Goal: Task Accomplishment & Management: Manage account settings

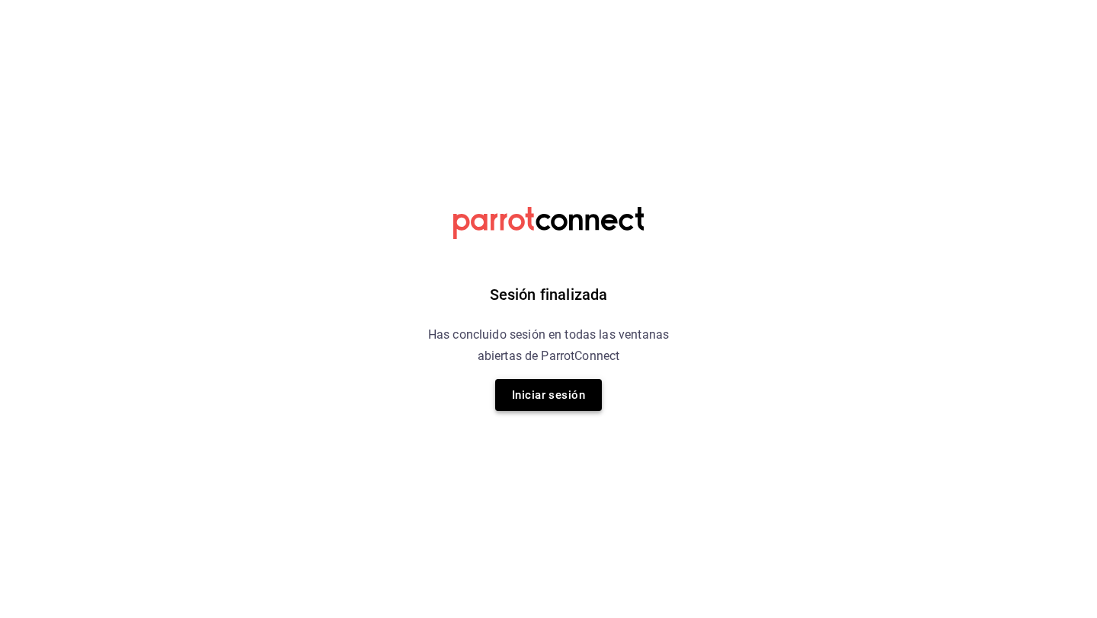
click at [524, 397] on button "Iniciar sesión" at bounding box center [548, 395] width 107 height 32
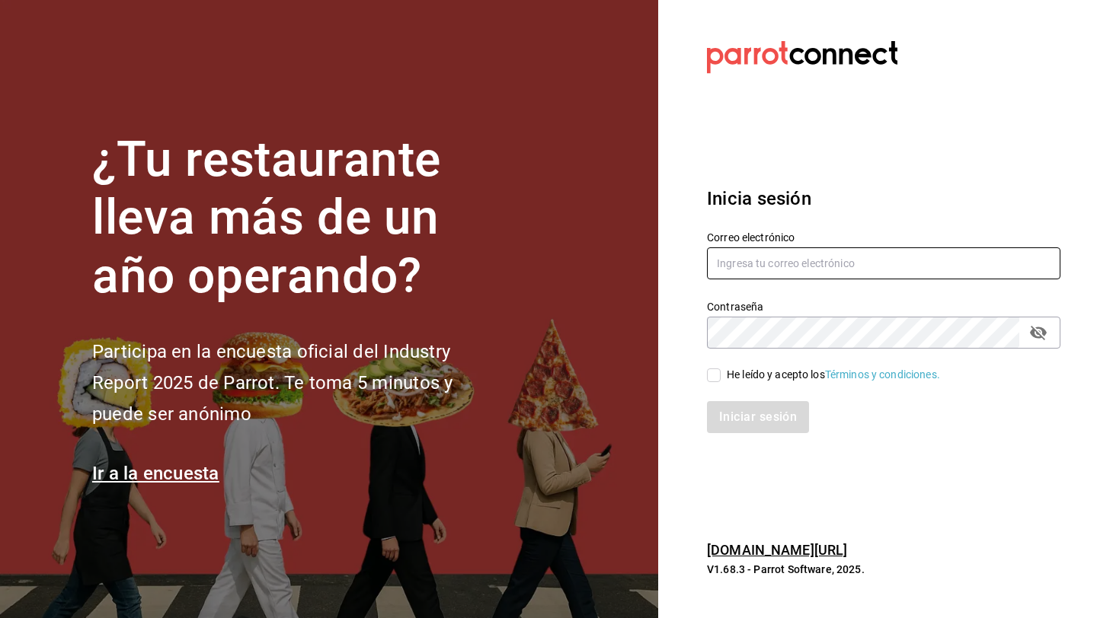
click at [737, 260] on input "text" at bounding box center [883, 263] width 353 height 32
type input "fjflore@icloud.com"
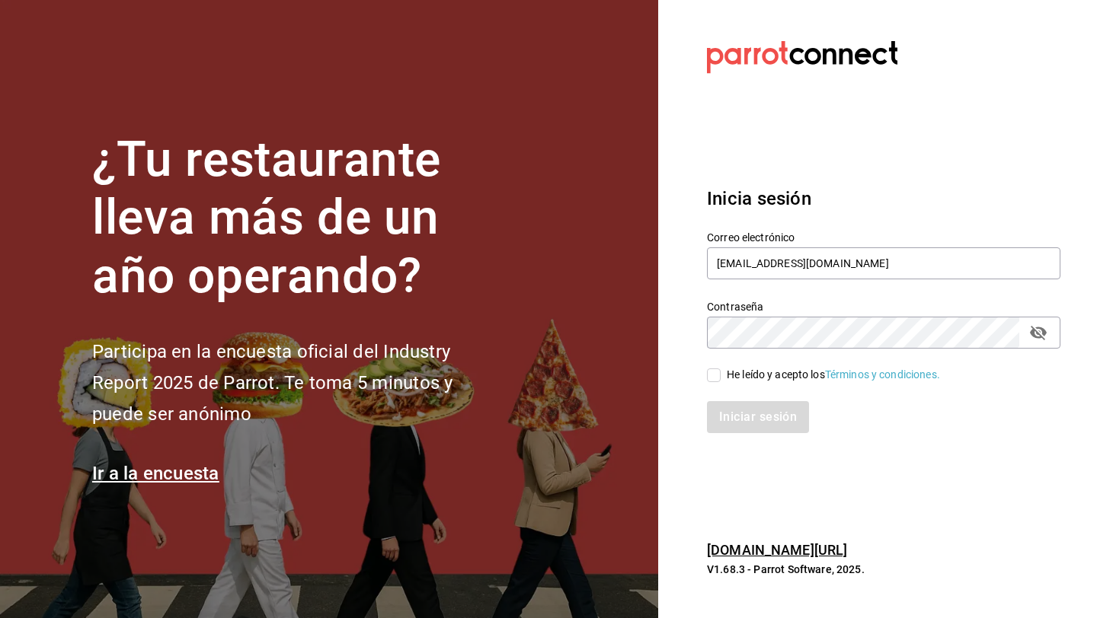
click at [713, 372] on input "He leído y acepto los Términos y condiciones." at bounding box center [714, 376] width 14 height 14
checkbox input "true"
click at [735, 420] on button "Iniciar sesión" at bounding box center [759, 417] width 104 height 32
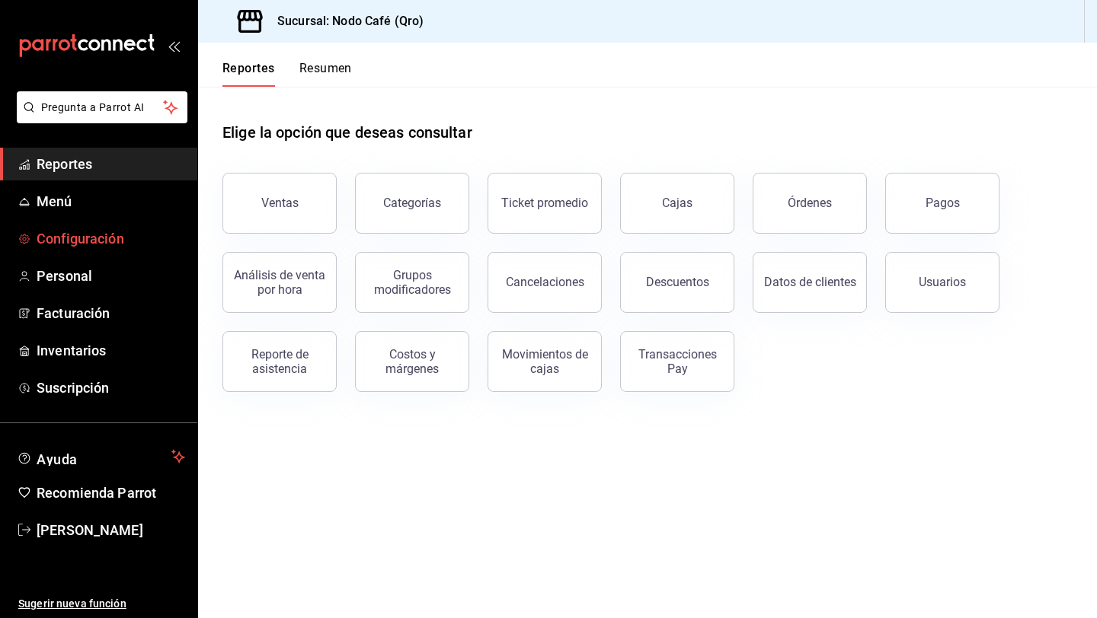
click at [113, 242] on span "Configuración" at bounding box center [111, 238] width 148 height 21
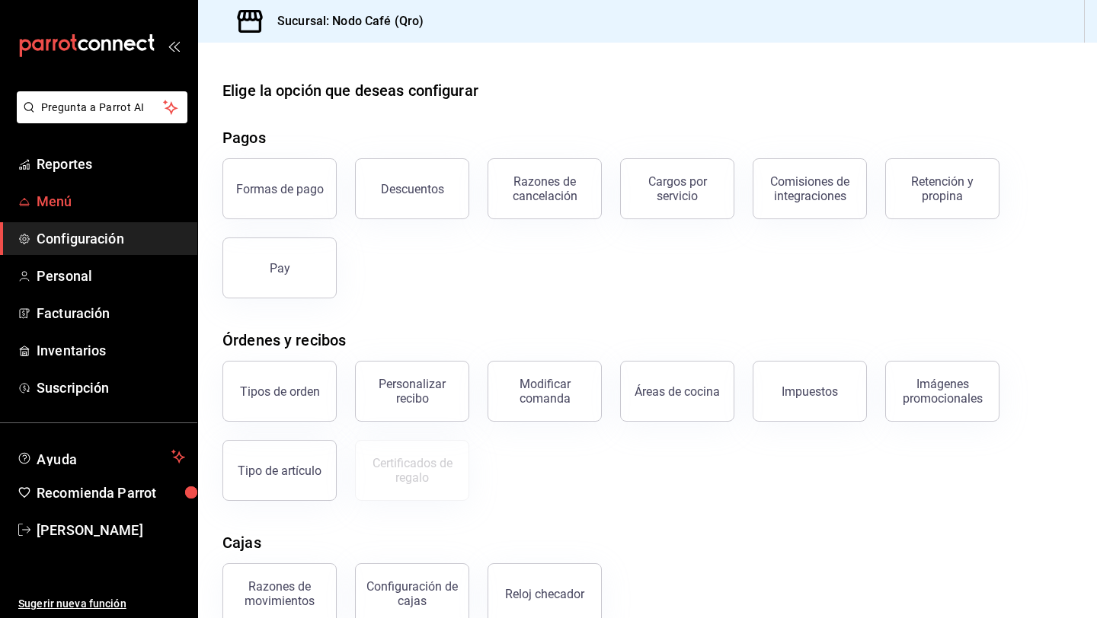
click at [65, 194] on span "Menú" at bounding box center [111, 201] width 148 height 21
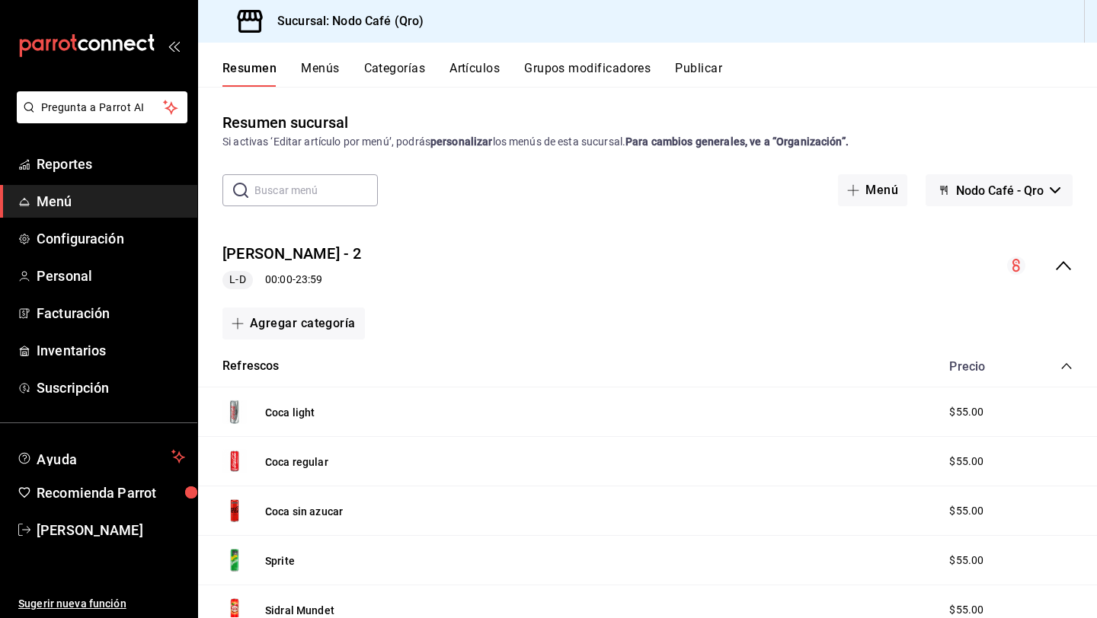
click at [488, 80] on button "Artículos" at bounding box center [474, 74] width 50 height 26
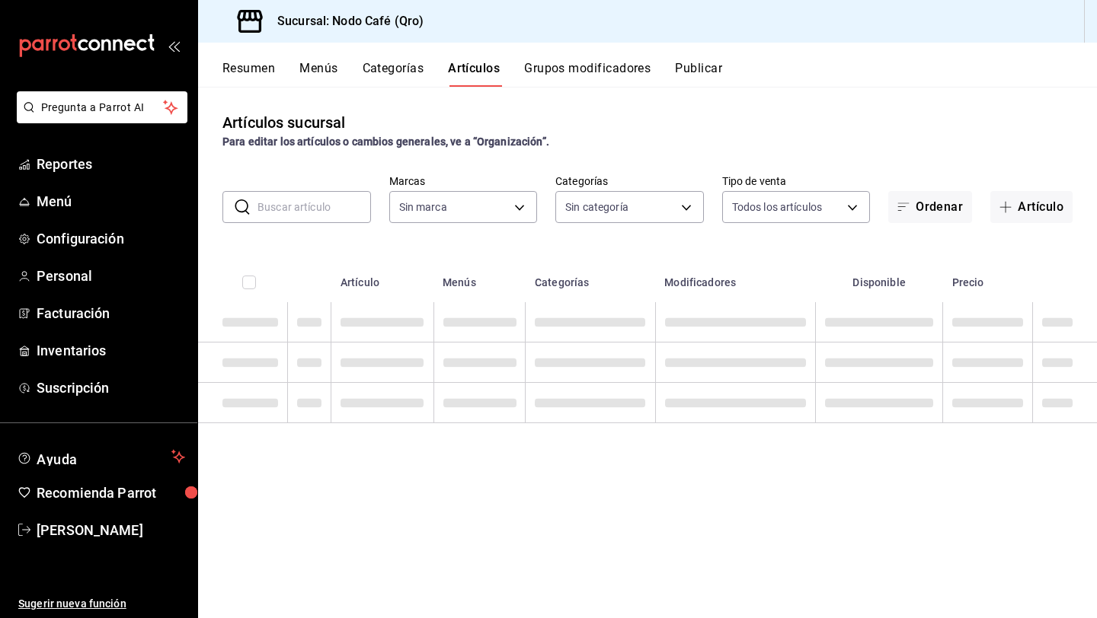
type input "9b0ce863-790e-4458-bc0a-22b74a848044"
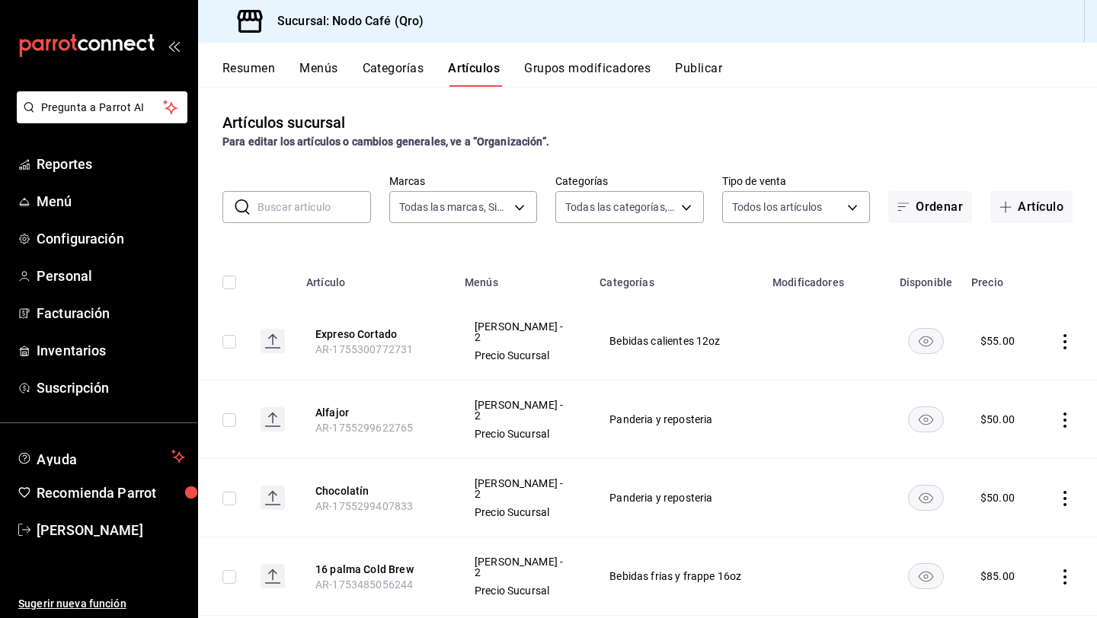
type input "10ec780b-34a2-4ee7-b483-43f5844d1f66,d49575dd-eb84-4ddb-a53a-4318c16212c4,60b6a…"
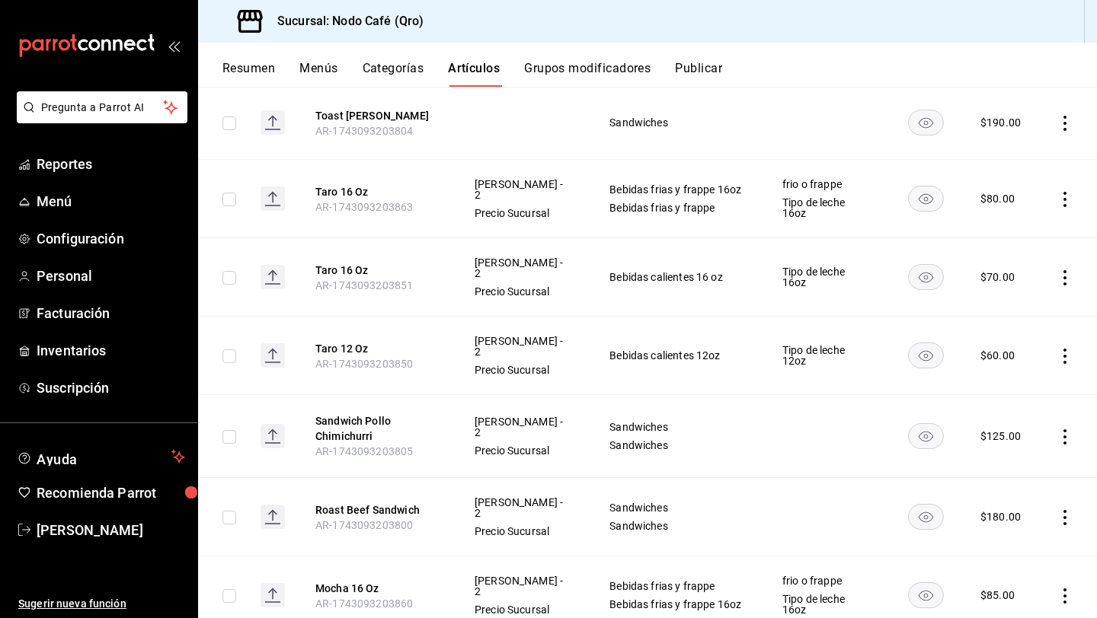
scroll to position [6101, 0]
click at [369, 412] on button "Sandwich Pollo Chimichurri" at bounding box center [376, 427] width 122 height 30
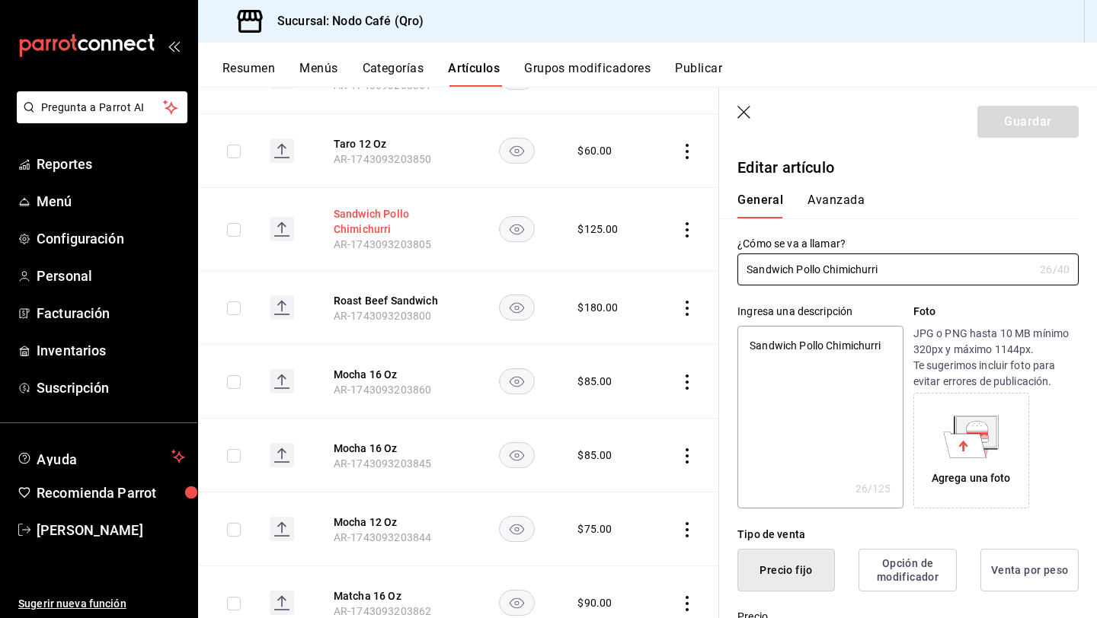
type textarea "x"
type input "$125.00"
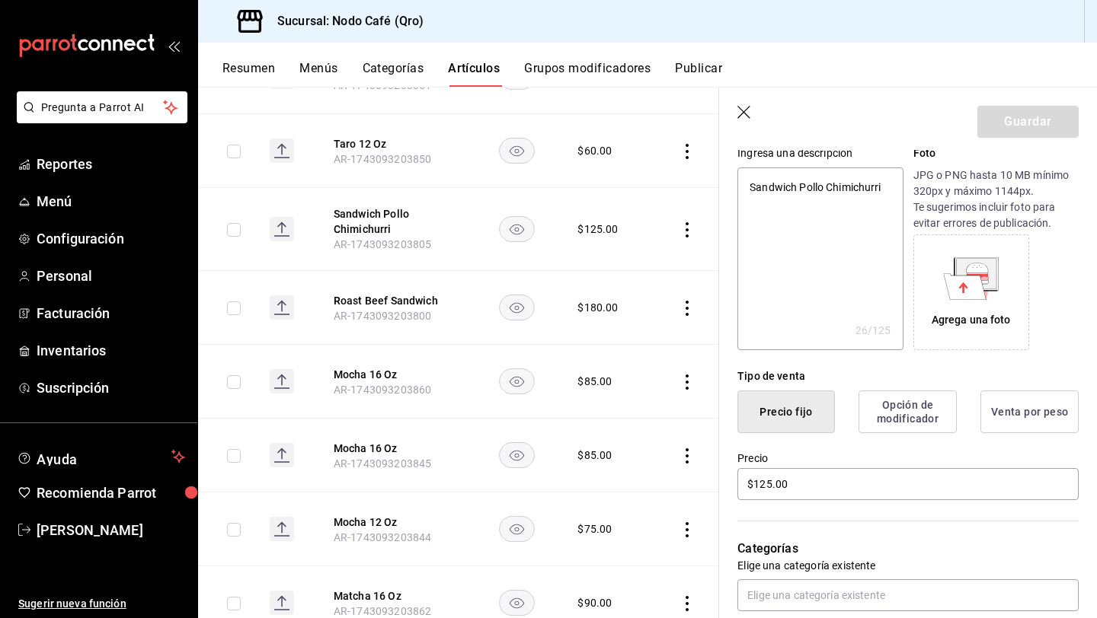
scroll to position [160, 0]
click at [920, 410] on button "Opción de modificador" at bounding box center [907, 410] width 98 height 43
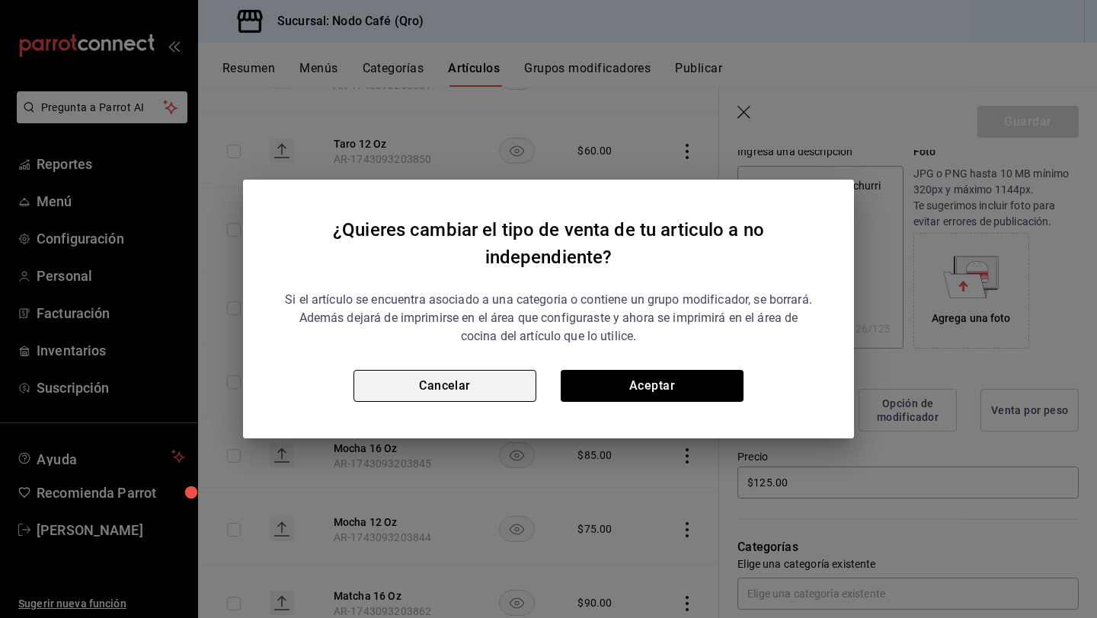
click at [501, 381] on button "Cancelar" at bounding box center [444, 386] width 183 height 32
type textarea "x"
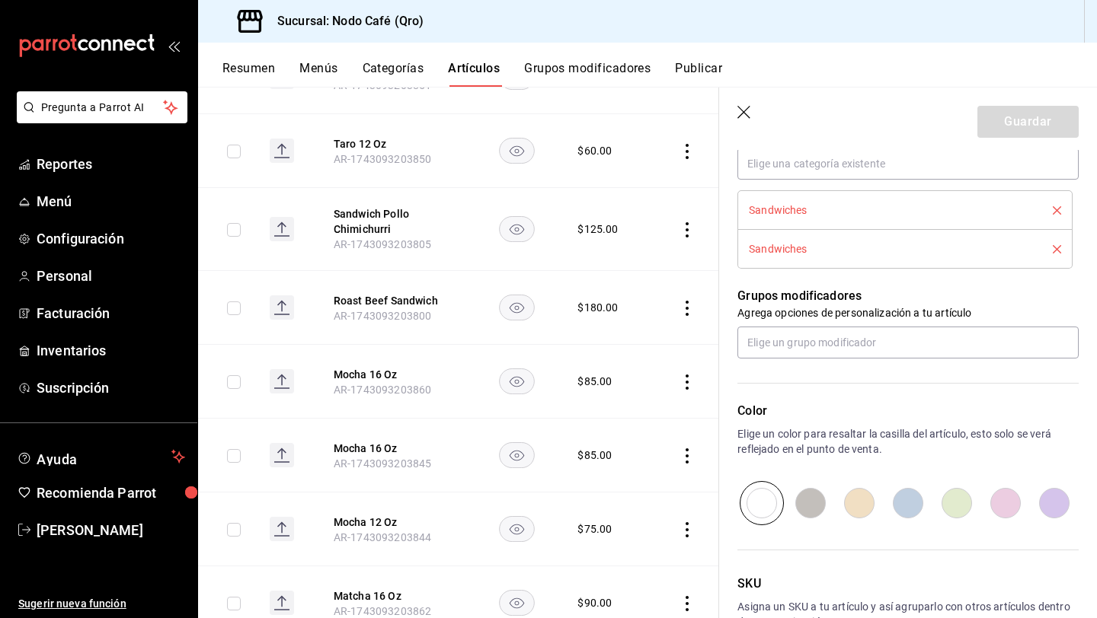
scroll to position [591, 0]
click at [835, 346] on input "text" at bounding box center [907, 342] width 341 height 32
click at [797, 283] on div "Grupos modificadores Agrega opciones de personalización a tu artículo" at bounding box center [898, 313] width 359 height 90
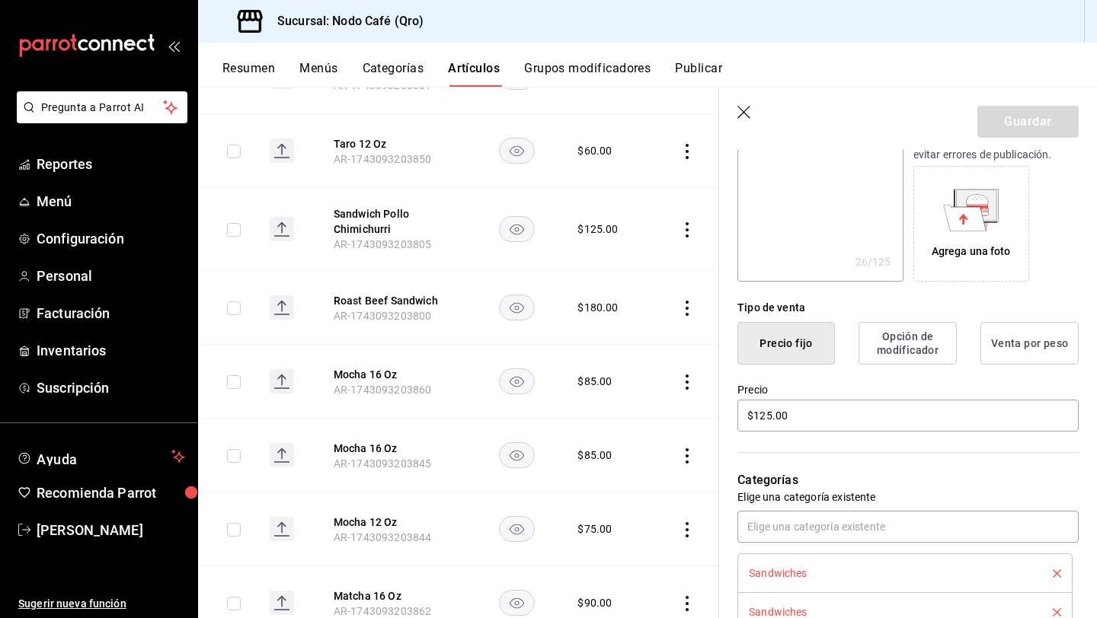
scroll to position [0, 0]
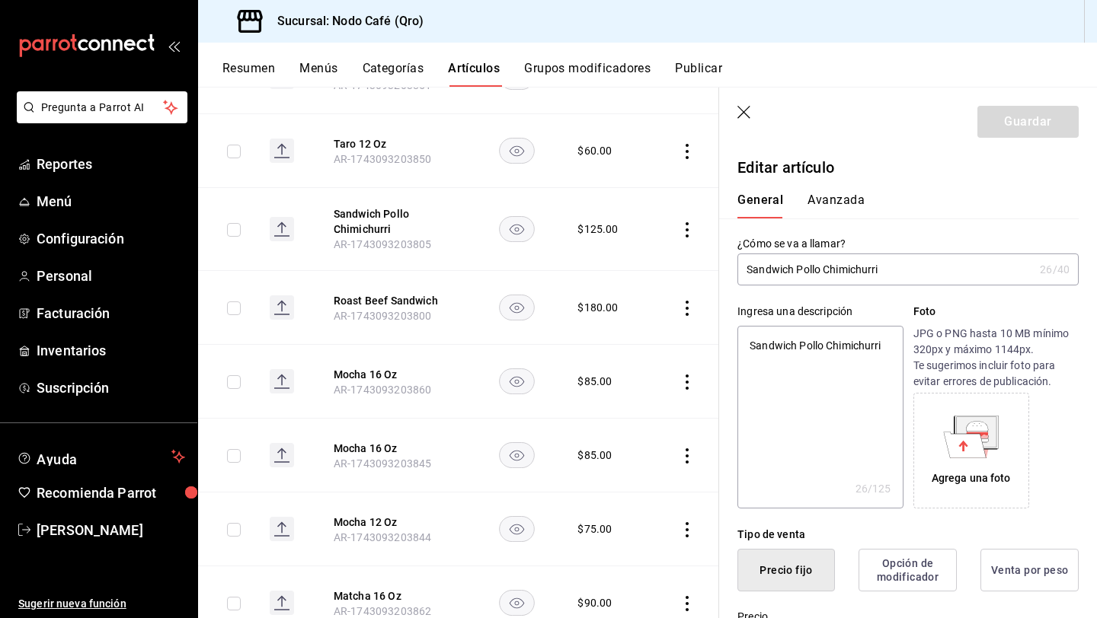
click at [579, 71] on button "Grupos modificadores" at bounding box center [587, 74] width 126 height 26
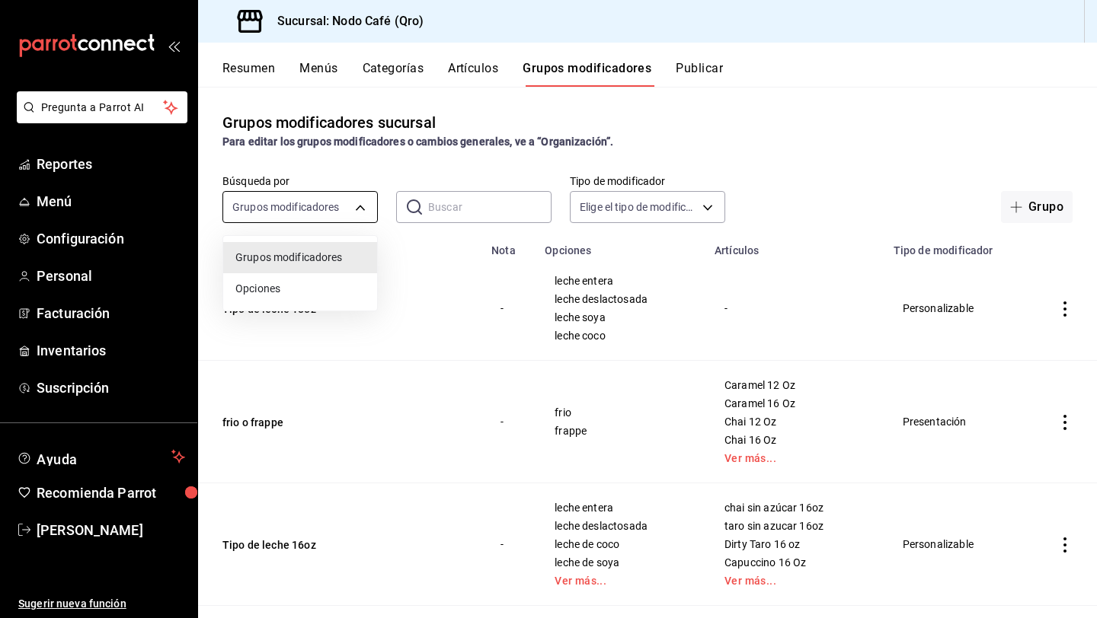
click at [329, 212] on body "Pregunta a Parrot AI Reportes Menú Configuración Personal Facturación Inventari…" at bounding box center [548, 309] width 1097 height 618
click at [299, 296] on span "Opciones" at bounding box center [299, 289] width 129 height 16
type input "OPTION"
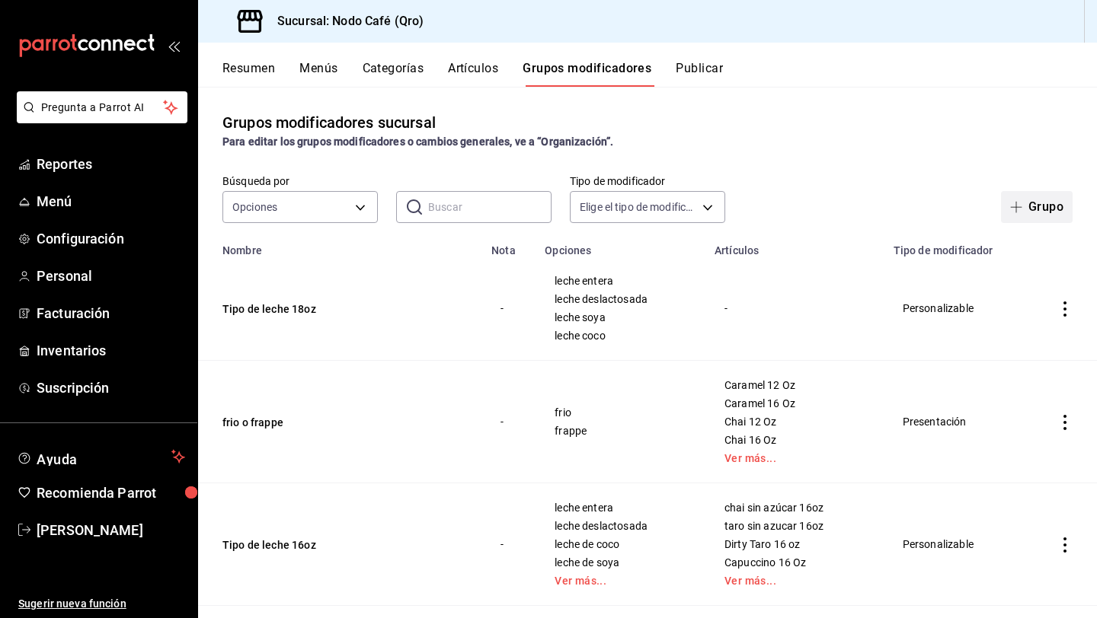
click at [1018, 200] on button "Grupo" at bounding box center [1037, 207] width 72 height 32
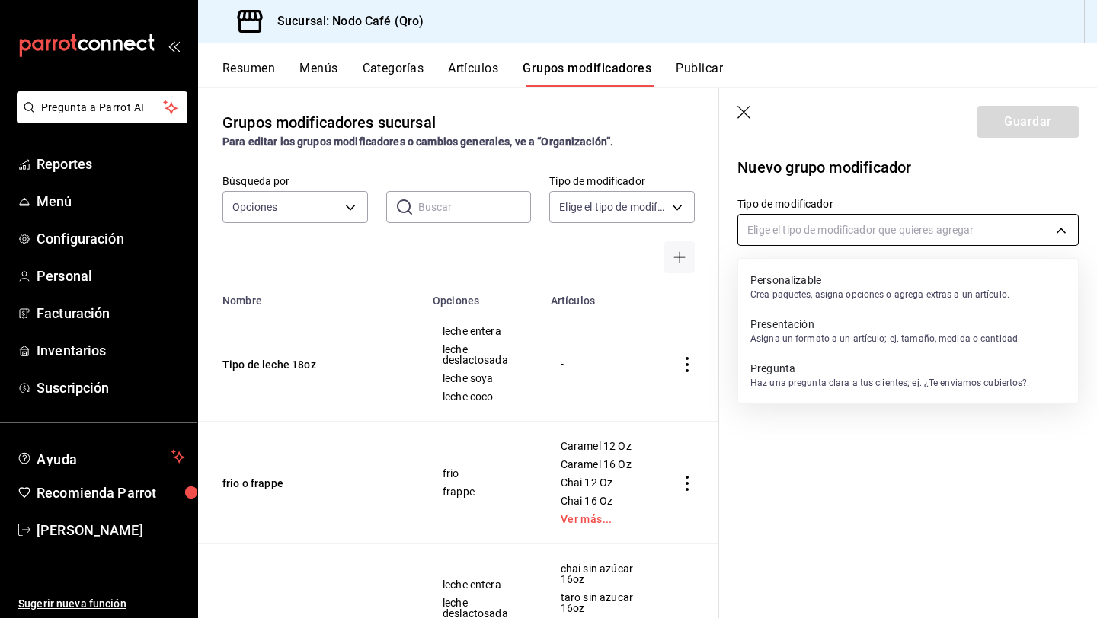
click at [929, 228] on body "Pregunta a Parrot AI Reportes Menú Configuración Personal Facturación Inventari…" at bounding box center [548, 309] width 1097 height 618
click at [841, 283] on p "Personalizable" at bounding box center [879, 280] width 259 height 15
type input "CUSTOMIZABLE"
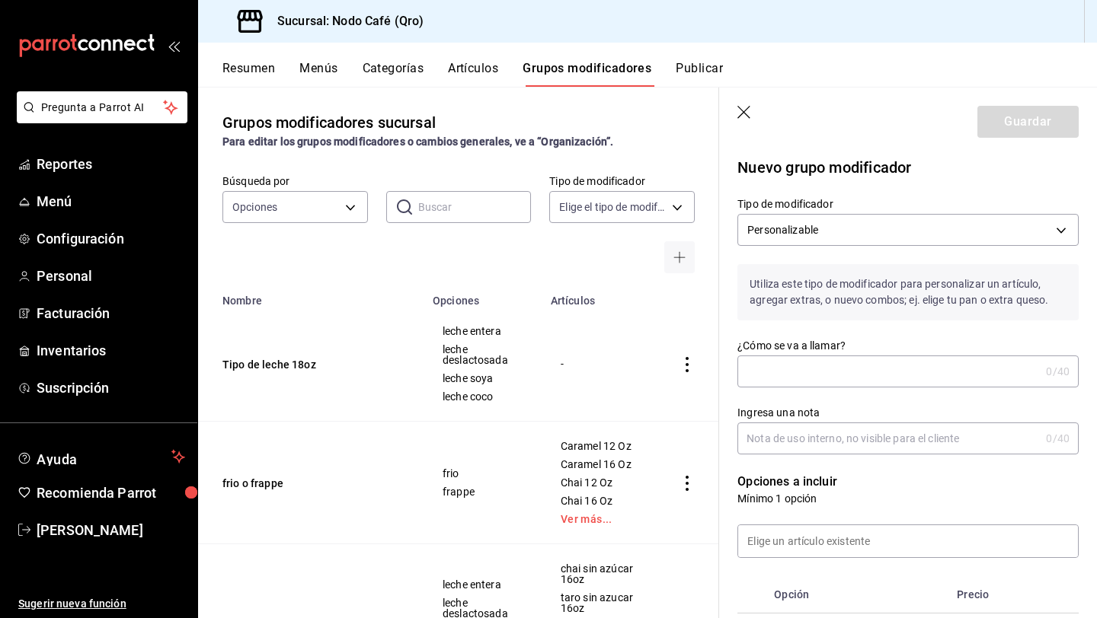
click at [828, 369] on input "¿Cómo se va a llamar?" at bounding box center [888, 371] width 302 height 30
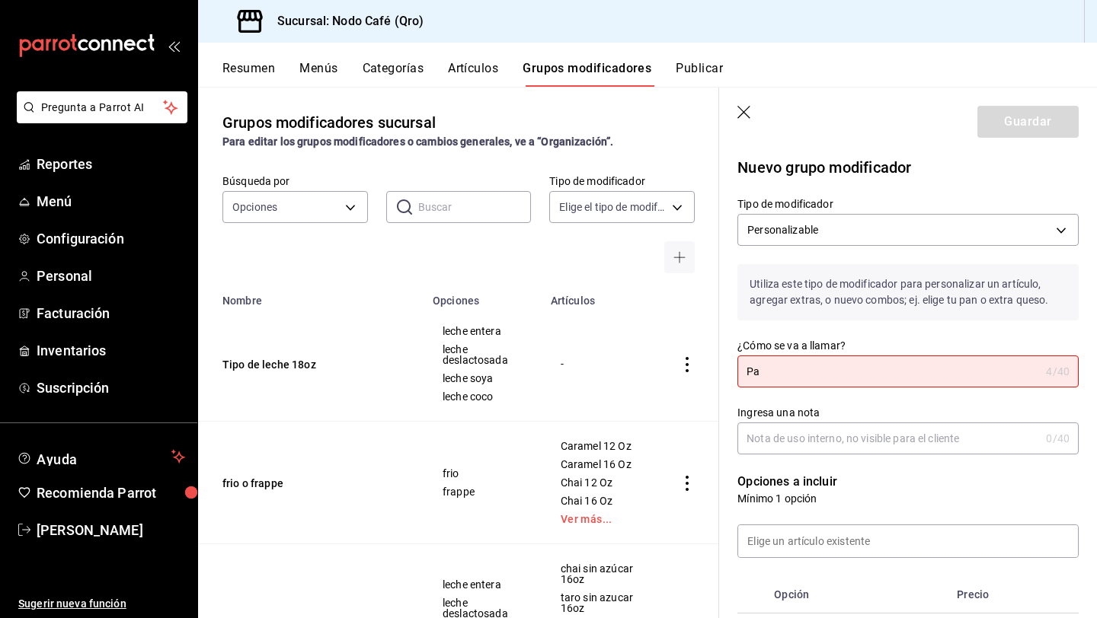
type input "P"
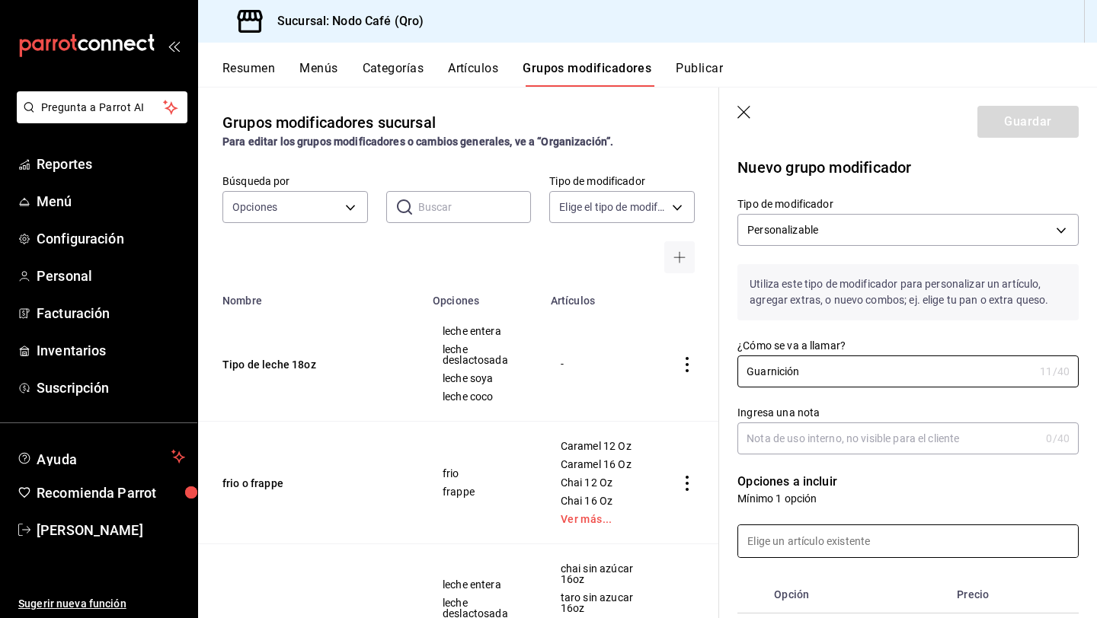
type input "Guarnición"
click at [832, 544] on input at bounding box center [908, 541] width 340 height 32
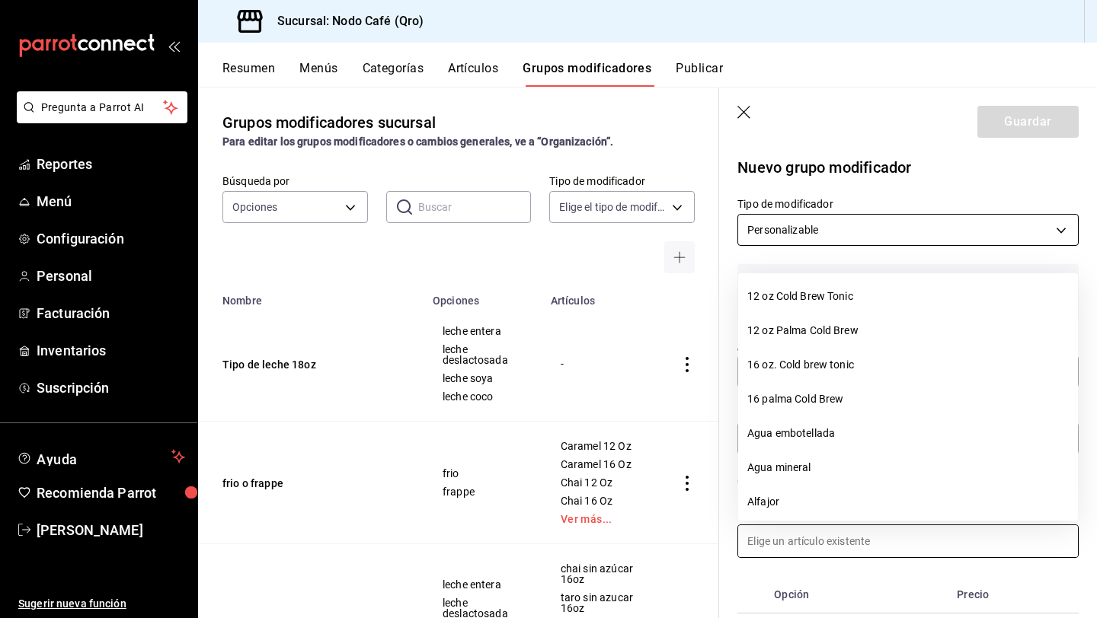
click at [910, 223] on body "Pregunta a Parrot AI Reportes Menú Configuración Personal Facturación Inventari…" at bounding box center [548, 309] width 1097 height 618
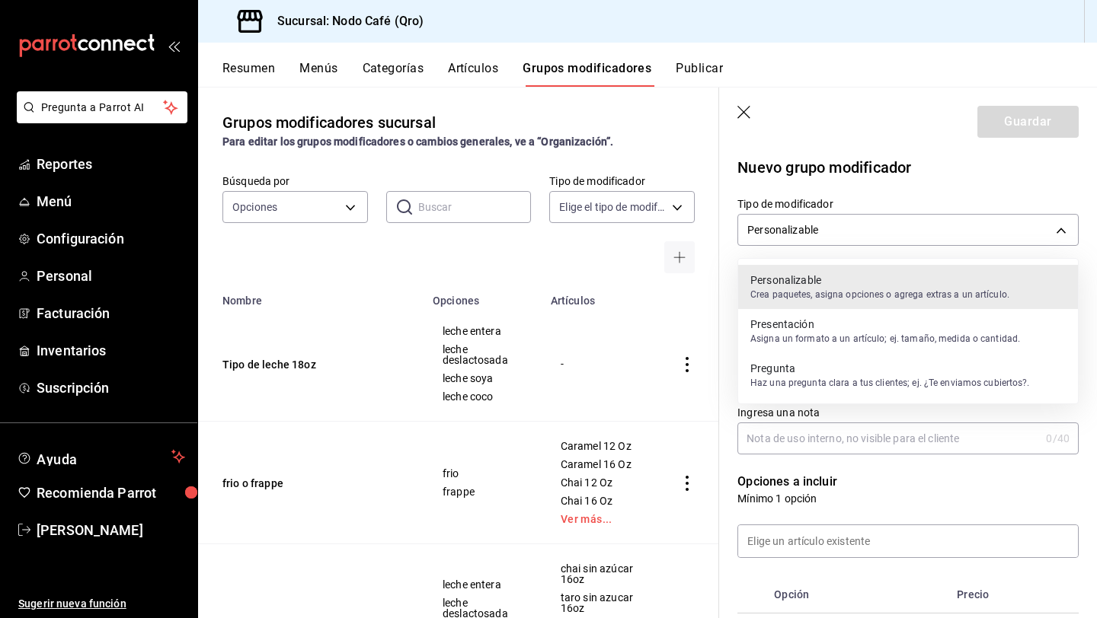
click at [903, 185] on div at bounding box center [548, 309] width 1097 height 618
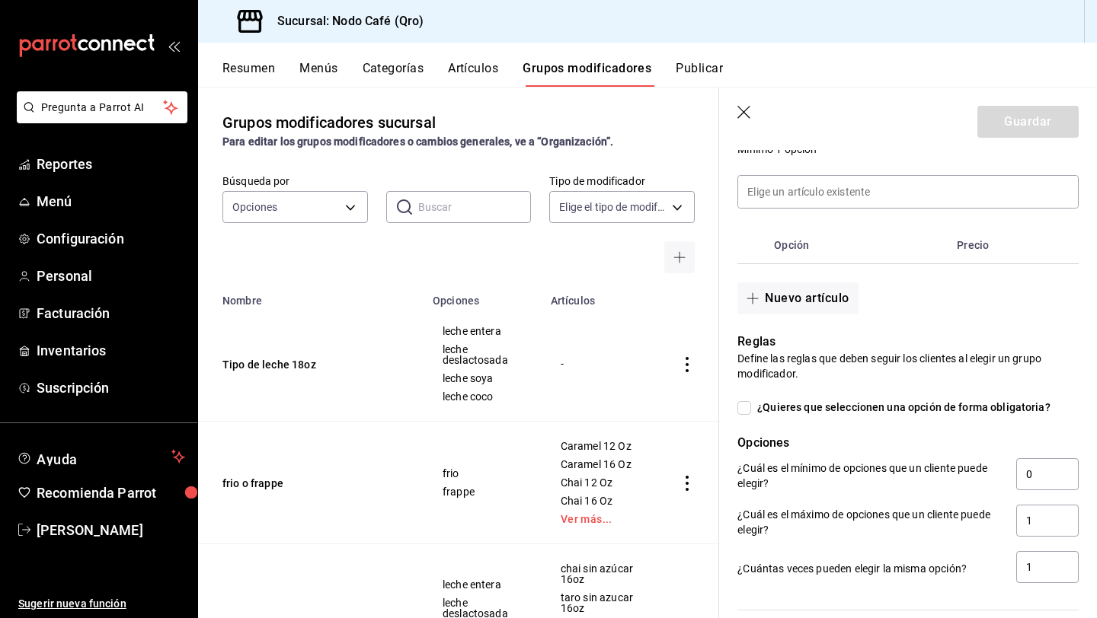
scroll to position [360, 0]
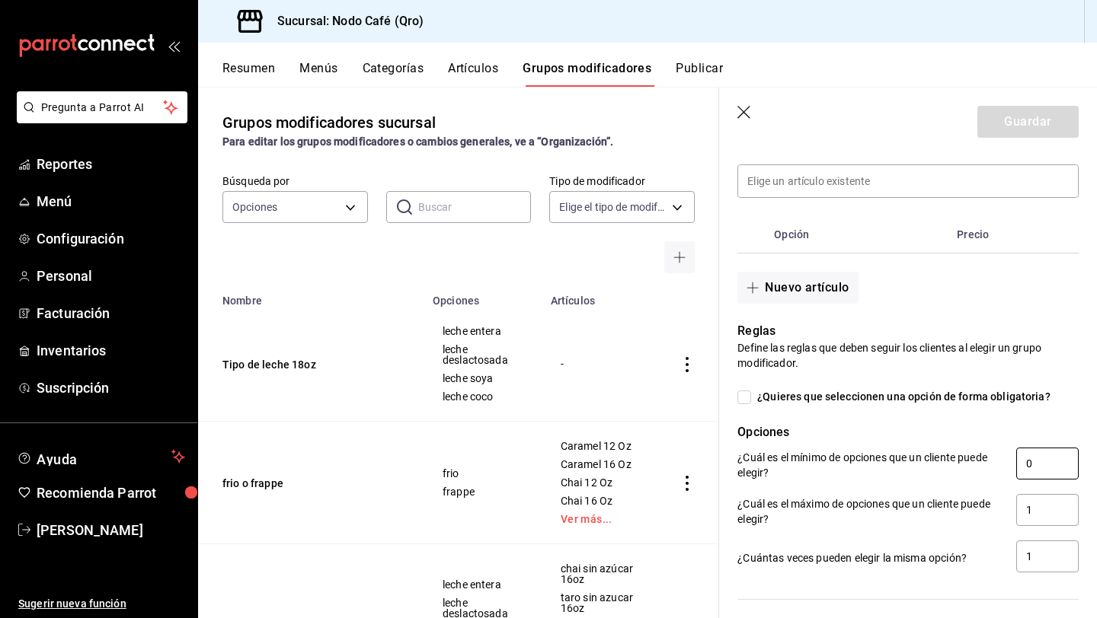
click at [1033, 460] on input "0" at bounding box center [1047, 464] width 62 height 32
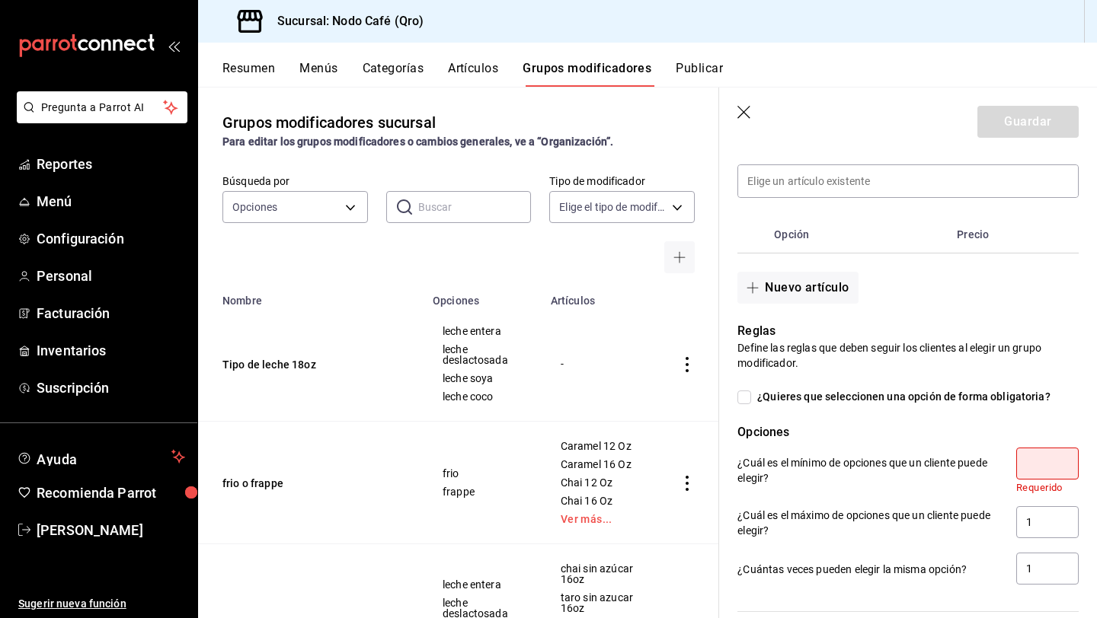
type input "2"
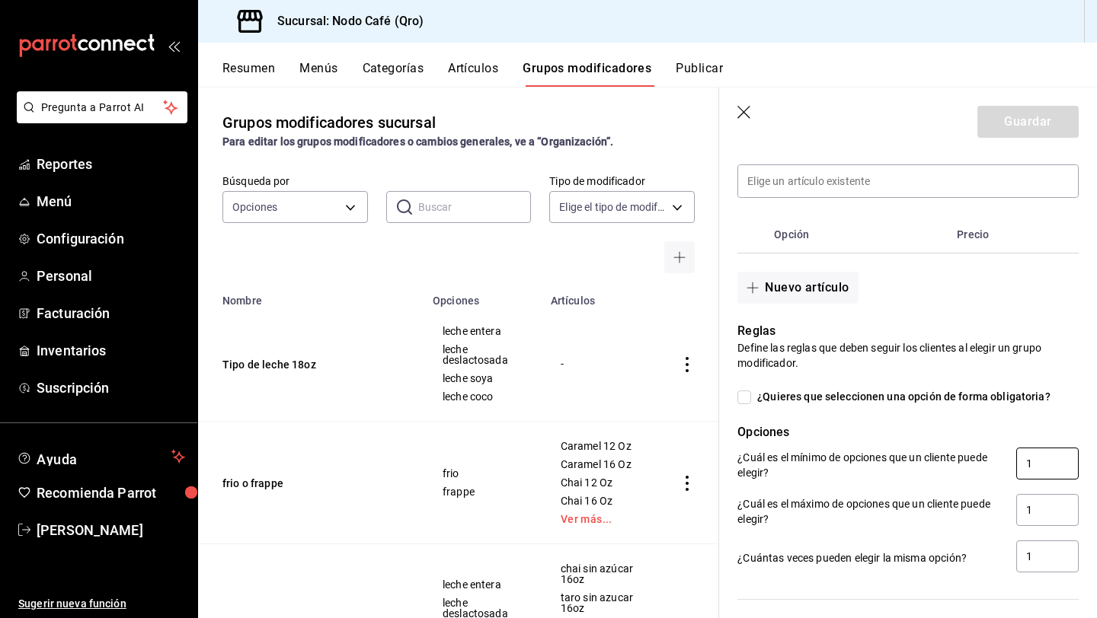
type input "1"
click at [742, 394] on input "¿Quieres que seleccionen una opción de forma obligatoria?" at bounding box center [744, 398] width 14 height 14
checkbox input "true"
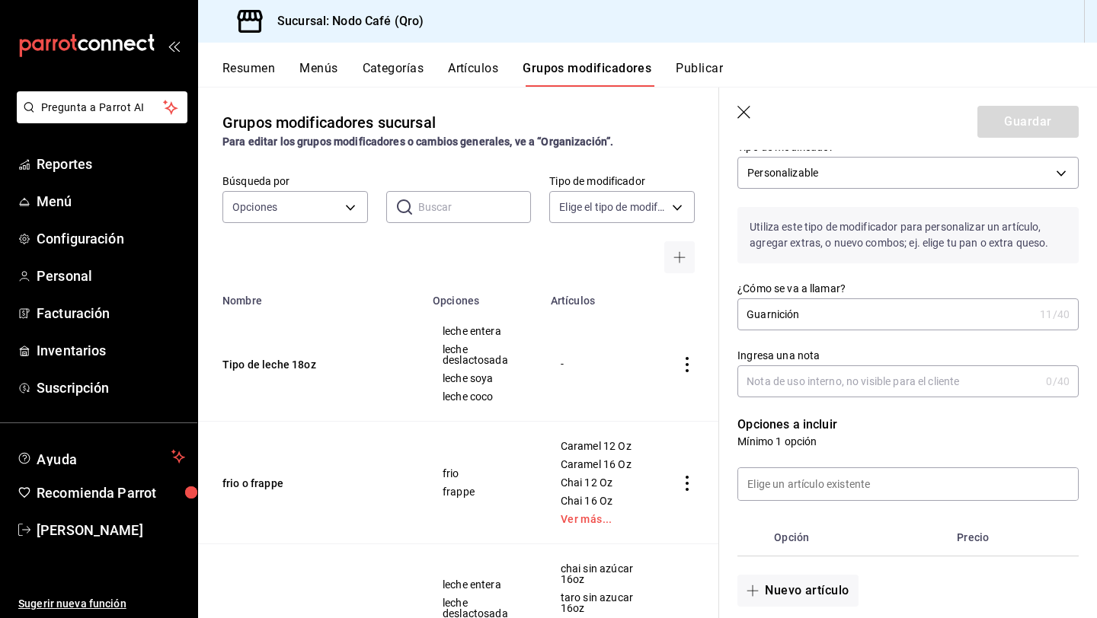
scroll to position [0, 0]
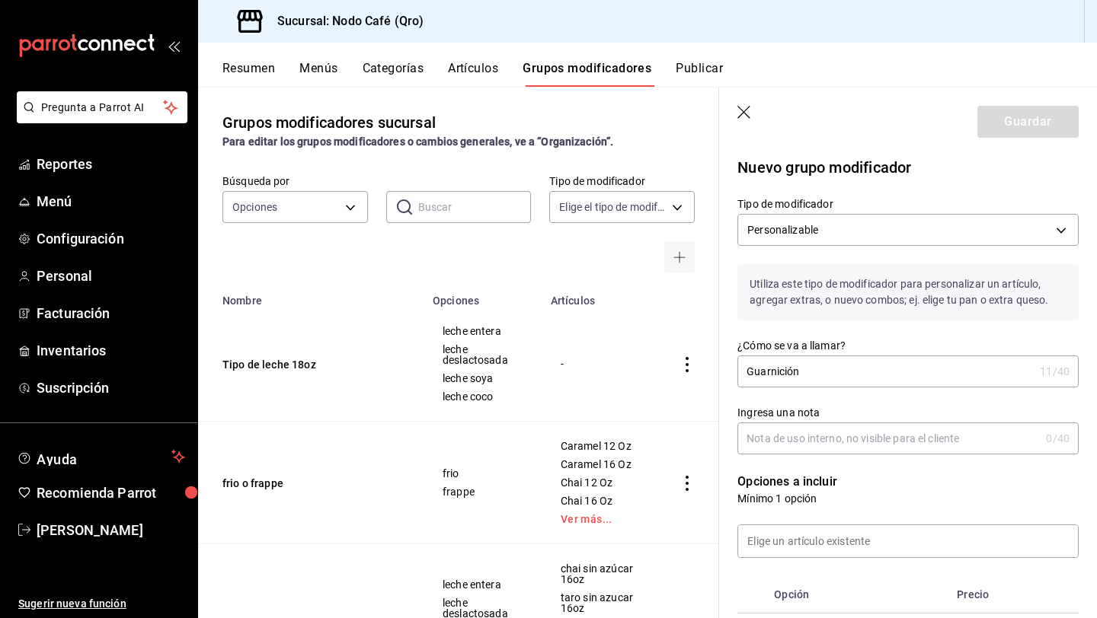
click at [848, 235] on body "Pregunta a Parrot AI Reportes Menú Configuración Personal Facturación Inventari…" at bounding box center [548, 309] width 1097 height 618
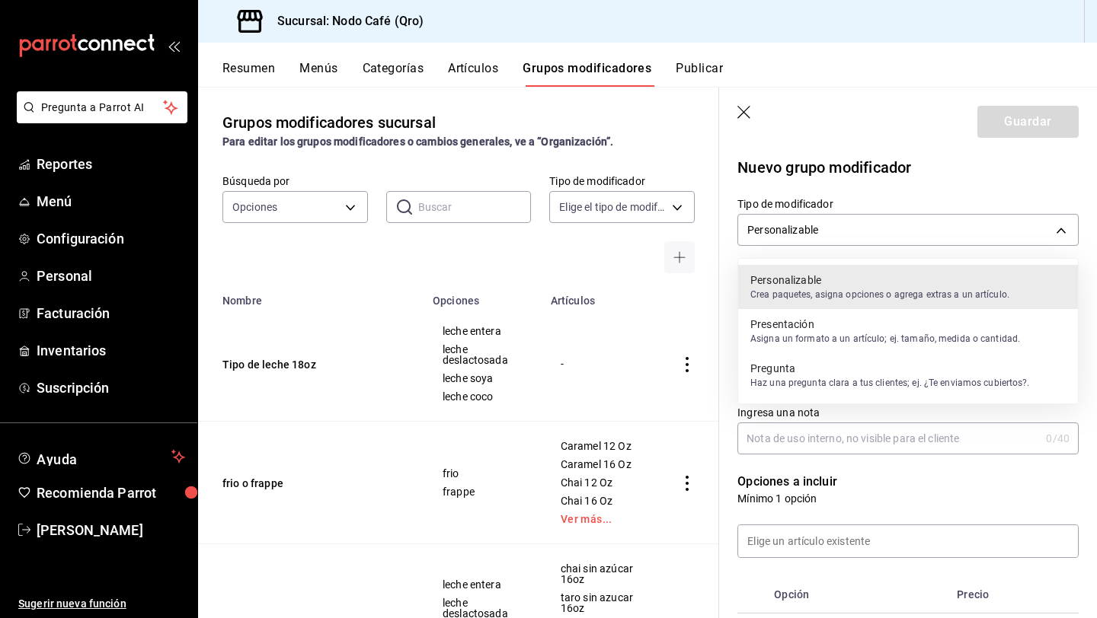
click at [848, 235] on div at bounding box center [548, 309] width 1097 height 618
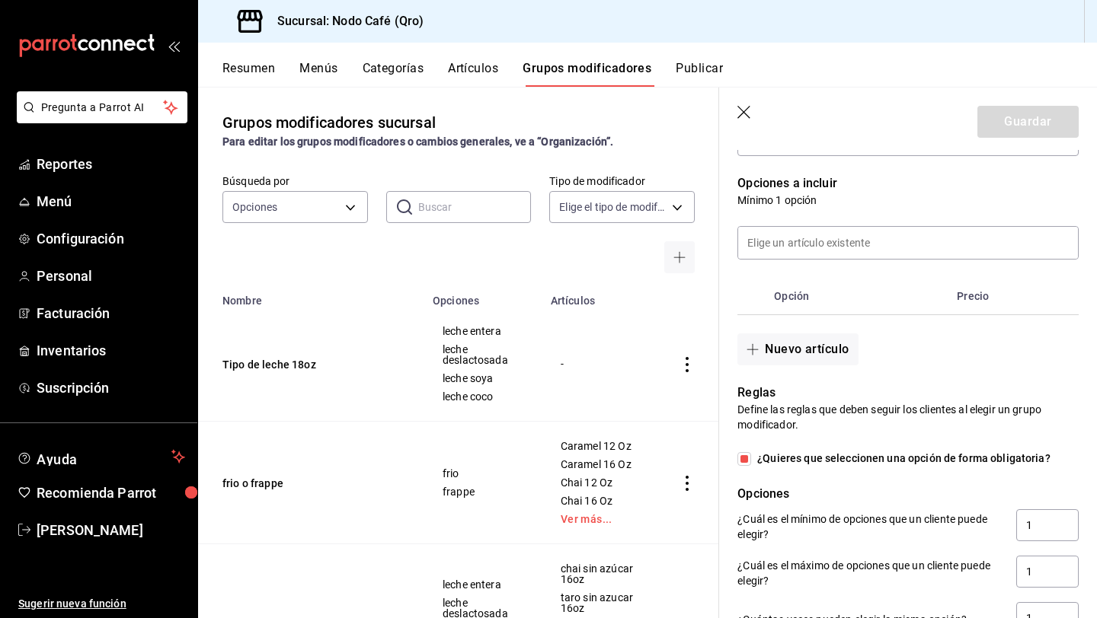
scroll to position [301, 0]
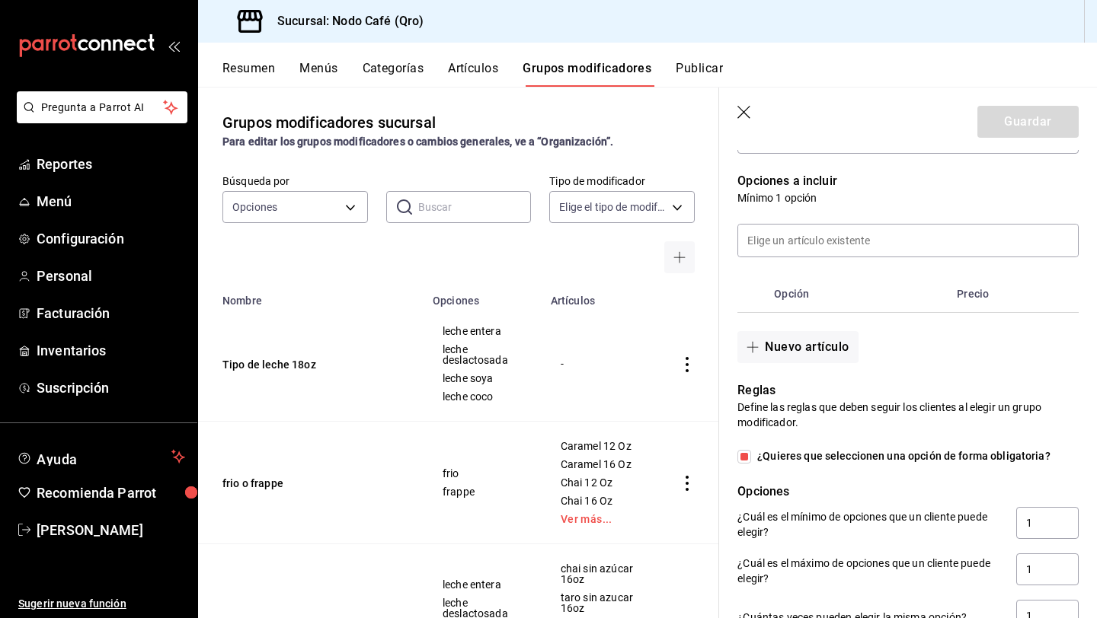
click at [465, 57] on div "Resumen Menús Categorías Artículos Grupos modificadores Publicar" at bounding box center [647, 65] width 899 height 44
click at [465, 65] on button "Artículos" at bounding box center [473, 74] width 50 height 26
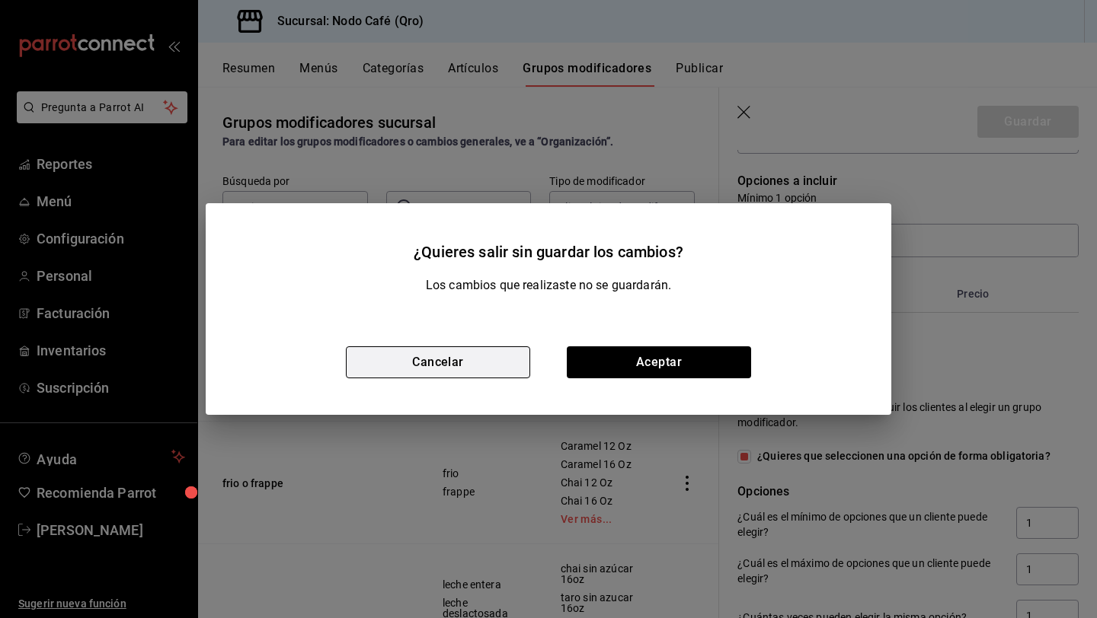
click at [436, 354] on button "Cancelar" at bounding box center [438, 362] width 184 height 32
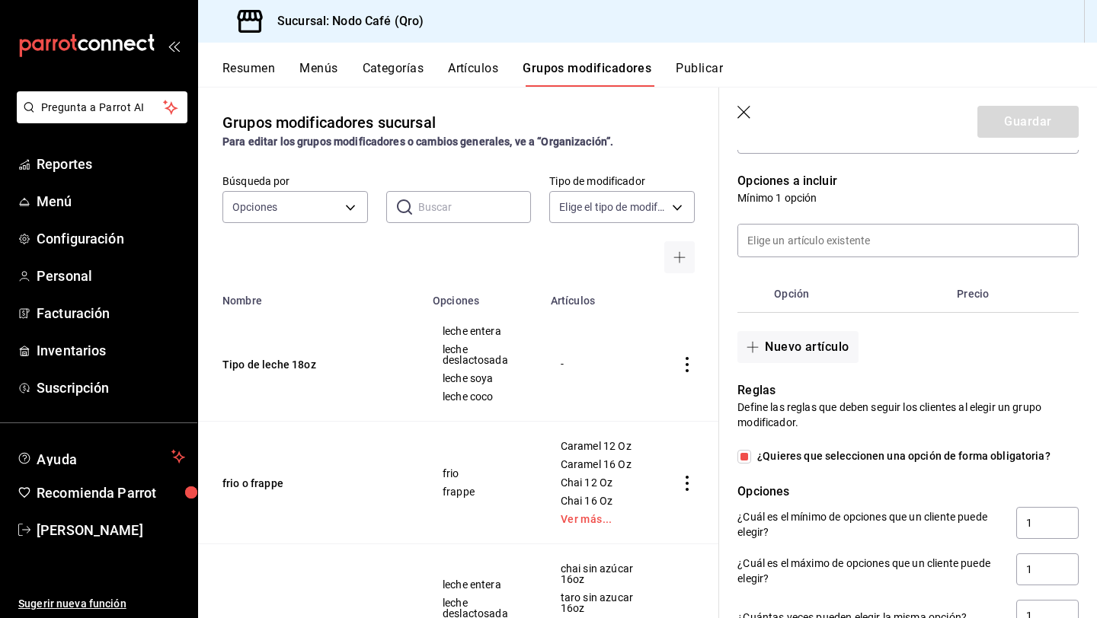
click at [742, 108] on icon "button" at bounding box center [744, 113] width 15 height 15
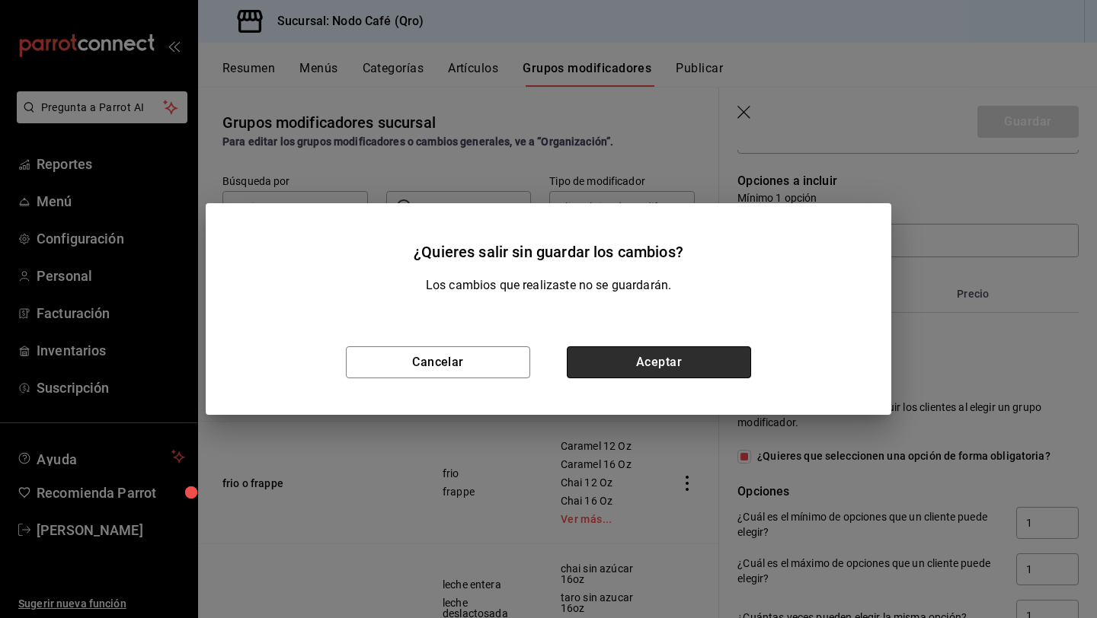
click at [666, 361] on button "Aceptar" at bounding box center [659, 362] width 184 height 32
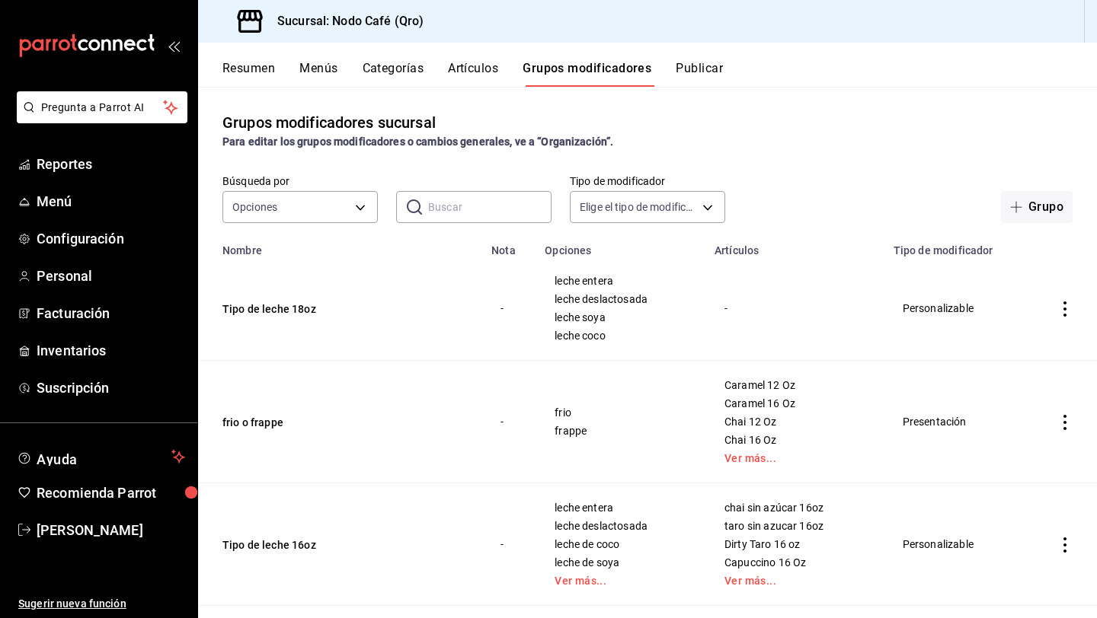
click at [463, 64] on button "Artículos" at bounding box center [473, 74] width 50 height 26
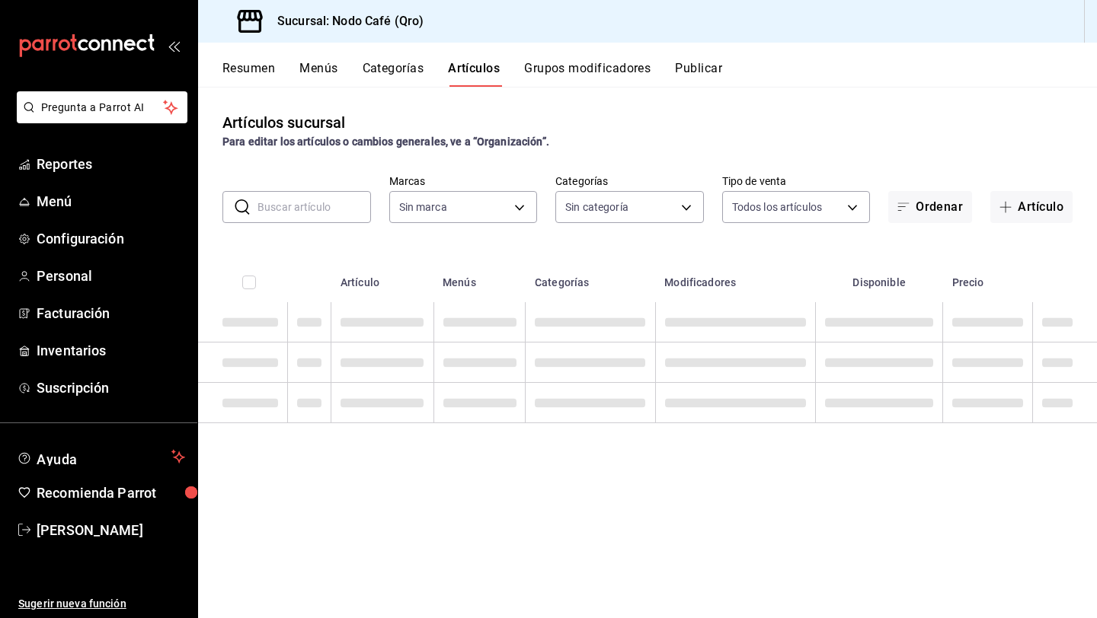
type input "9b0ce863-790e-4458-bc0a-22b74a848044"
type input "10ec780b-34a2-4ee7-b483-43f5844d1f66,d49575dd-eb84-4ddb-a53a-4318c16212c4,60b6a…"
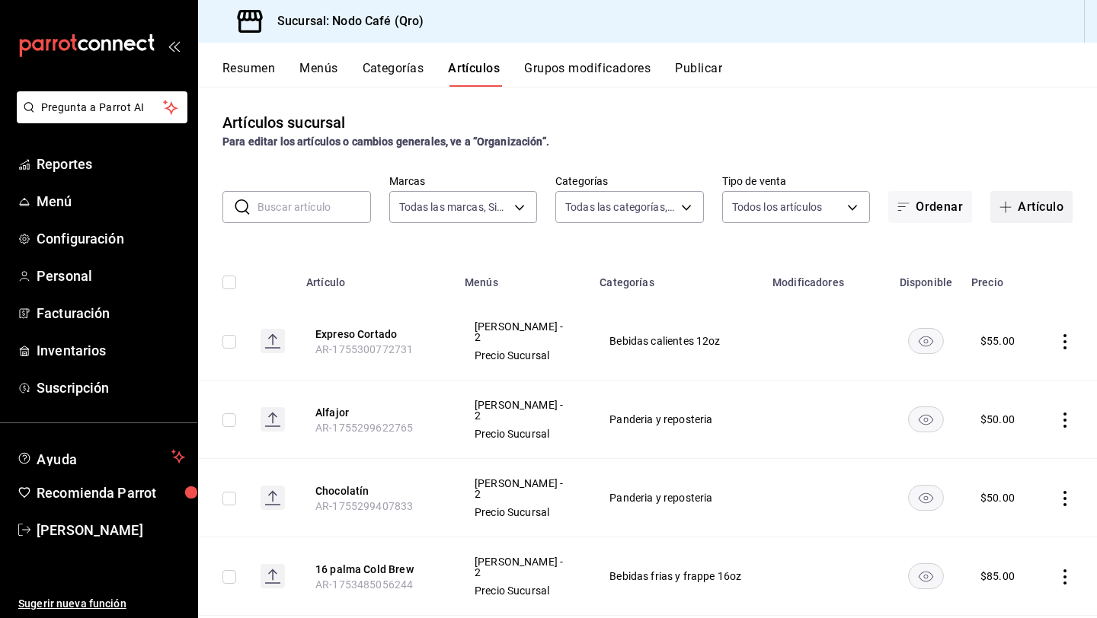
click at [1040, 210] on button "Artículo" at bounding box center [1031, 207] width 82 height 32
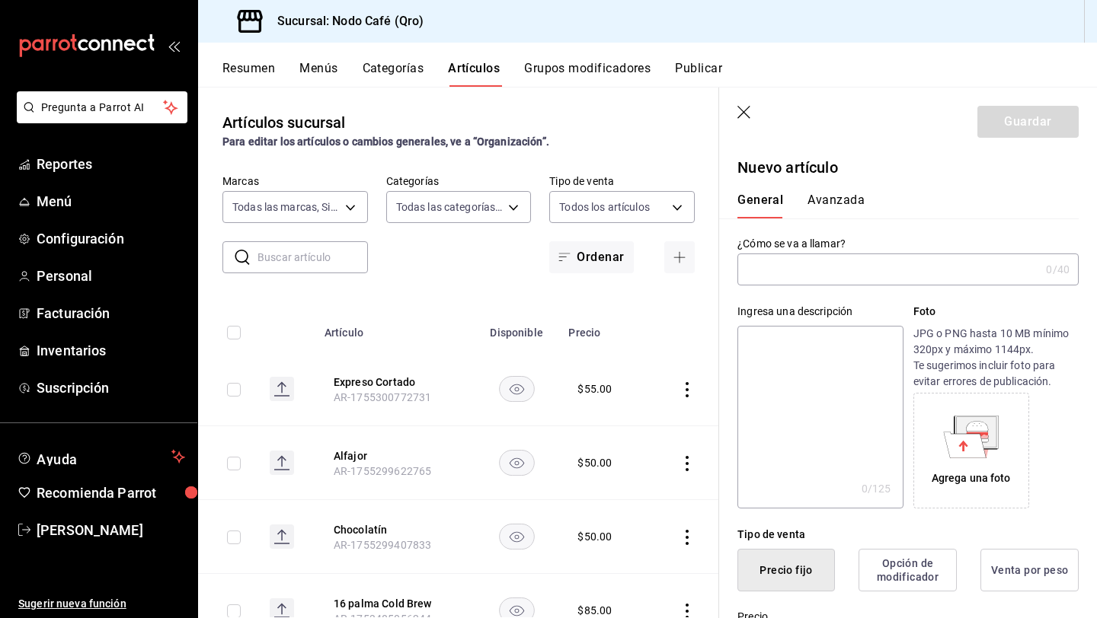
click at [868, 278] on input "text" at bounding box center [888, 269] width 302 height 30
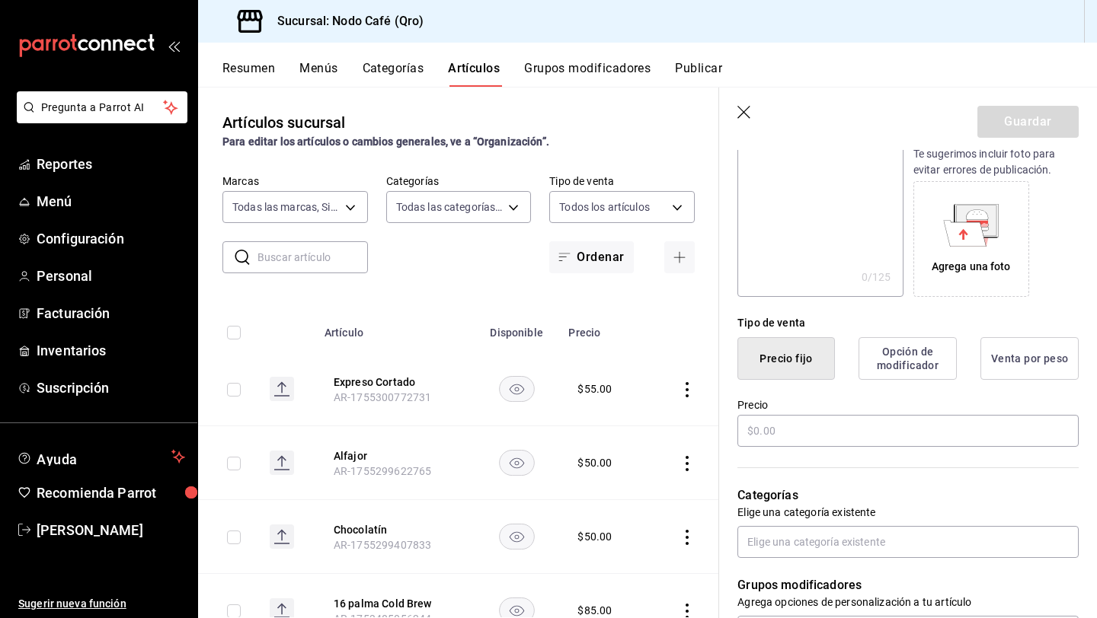
scroll to position [212, 0]
type input "Papas fritas"
click at [900, 360] on button "Opción de modificador" at bounding box center [907, 358] width 98 height 43
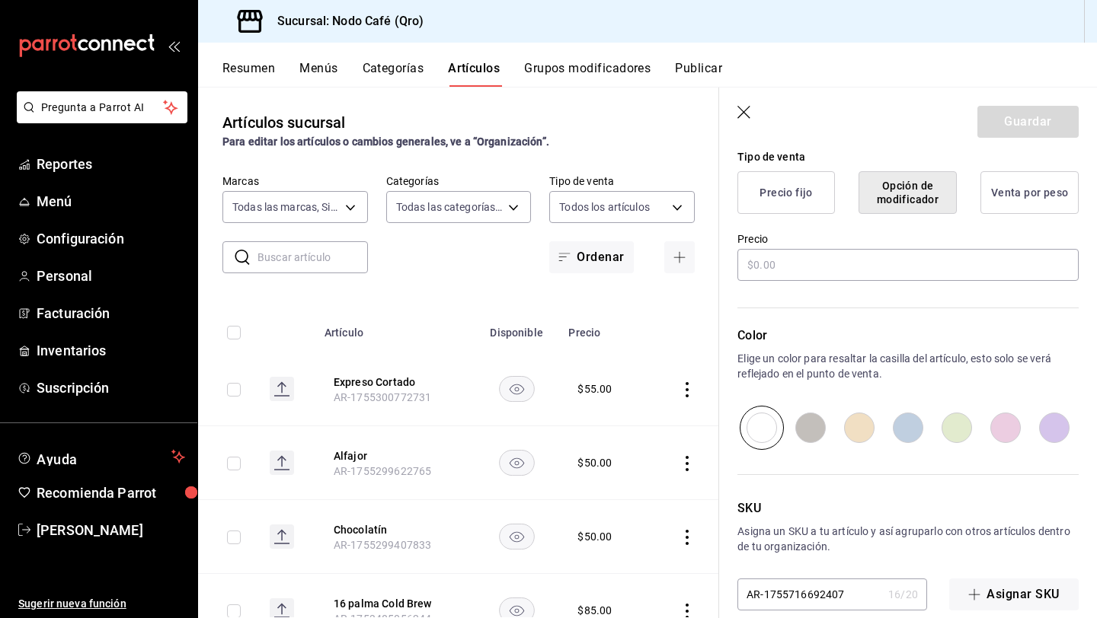
scroll to position [401, 0]
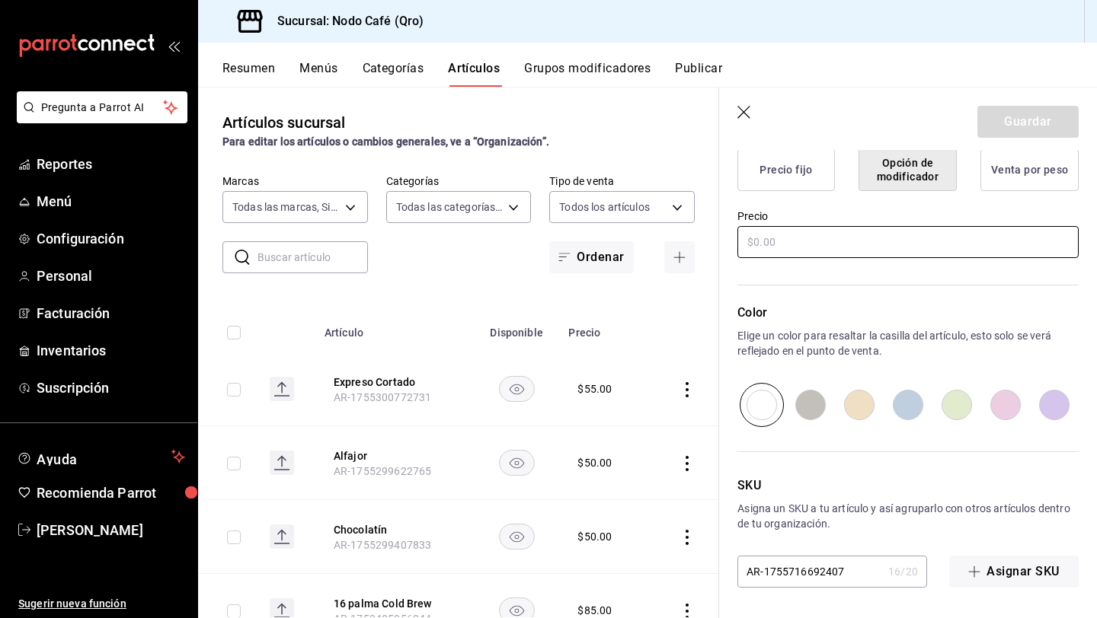
click at [869, 249] on input "text" at bounding box center [907, 242] width 341 height 32
type input "$0.00"
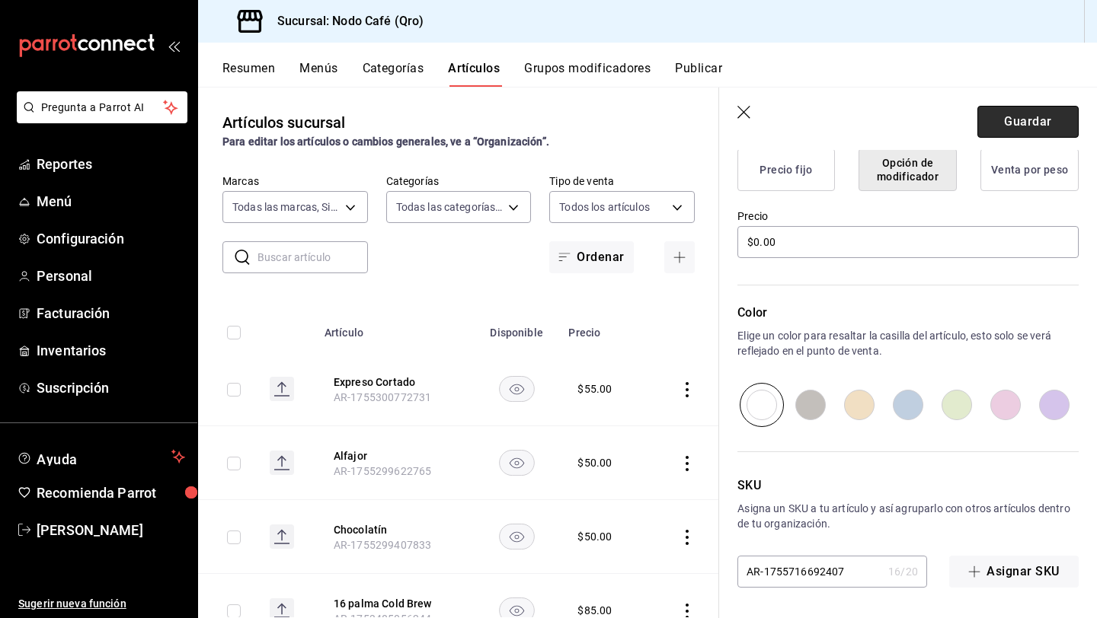
click at [1025, 131] on button "Guardar" at bounding box center [1027, 122] width 101 height 32
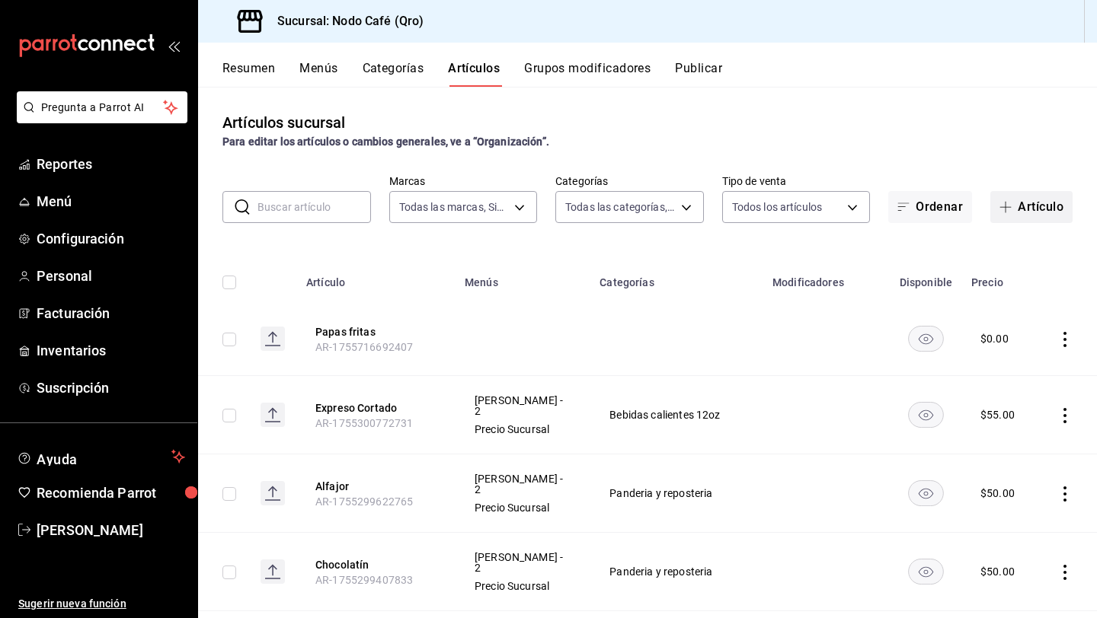
click at [1036, 208] on button "Artículo" at bounding box center [1031, 207] width 82 height 32
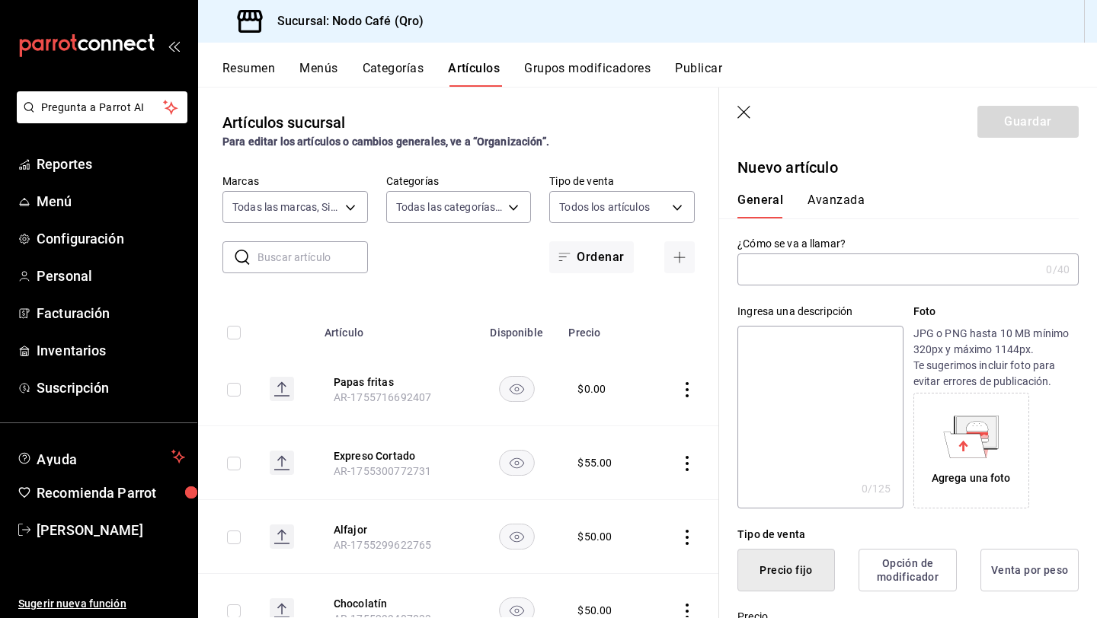
click at [770, 273] on input "text" at bounding box center [888, 269] width 302 height 30
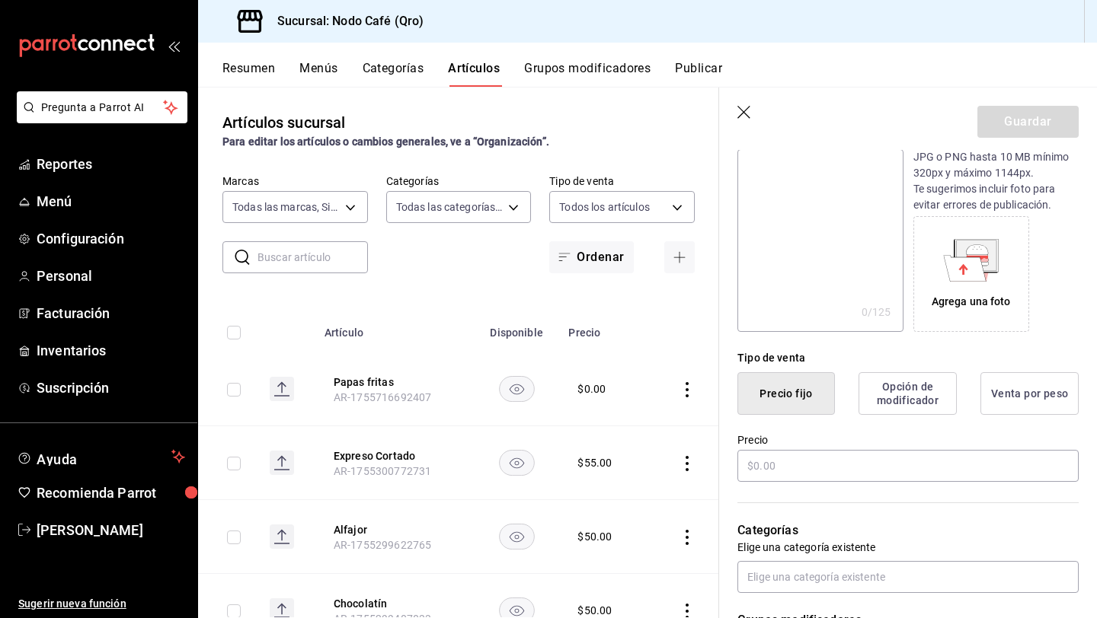
scroll to position [180, 0]
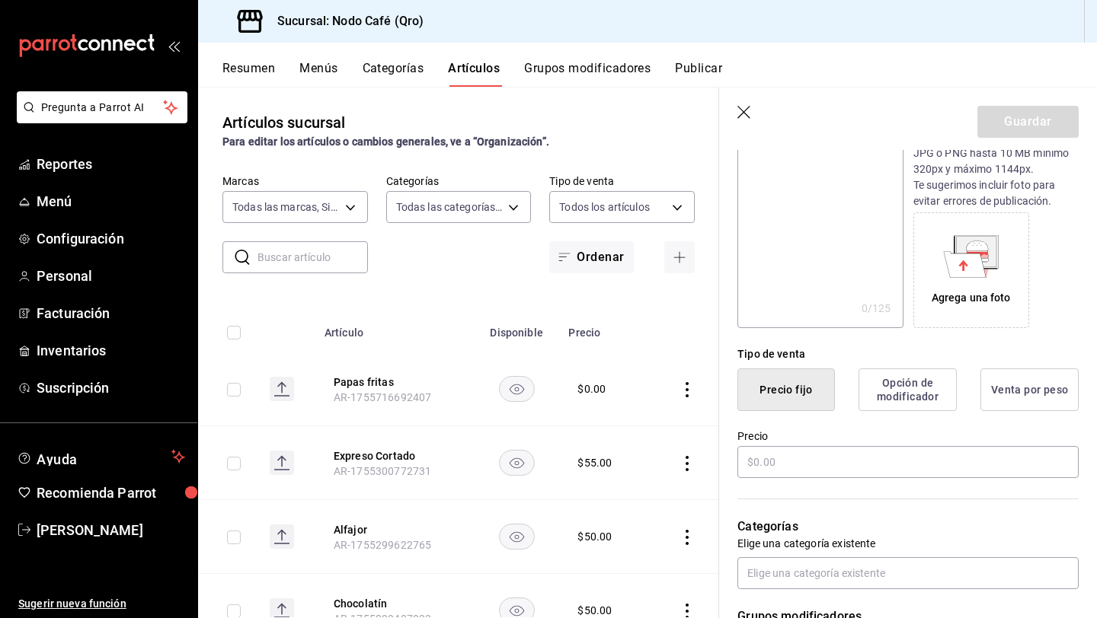
type input "Ensalada"
click at [881, 397] on button "Opción de modificador" at bounding box center [907, 390] width 98 height 43
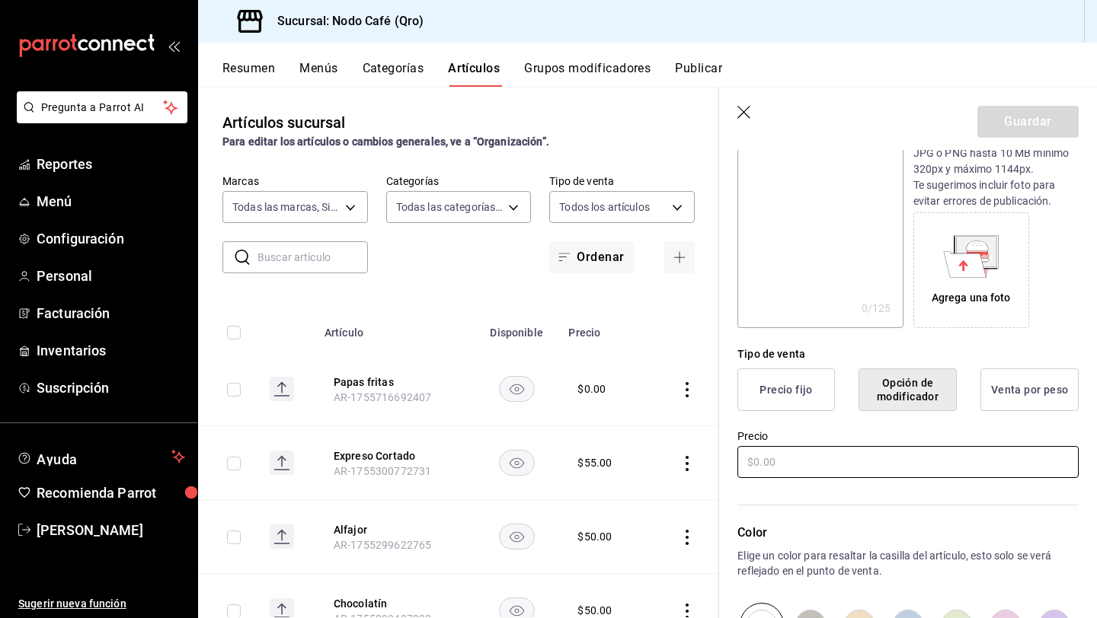
click at [783, 458] on input "text" at bounding box center [907, 462] width 341 height 32
type input "$0.00"
click at [1019, 125] on button "Guardar" at bounding box center [1027, 122] width 101 height 32
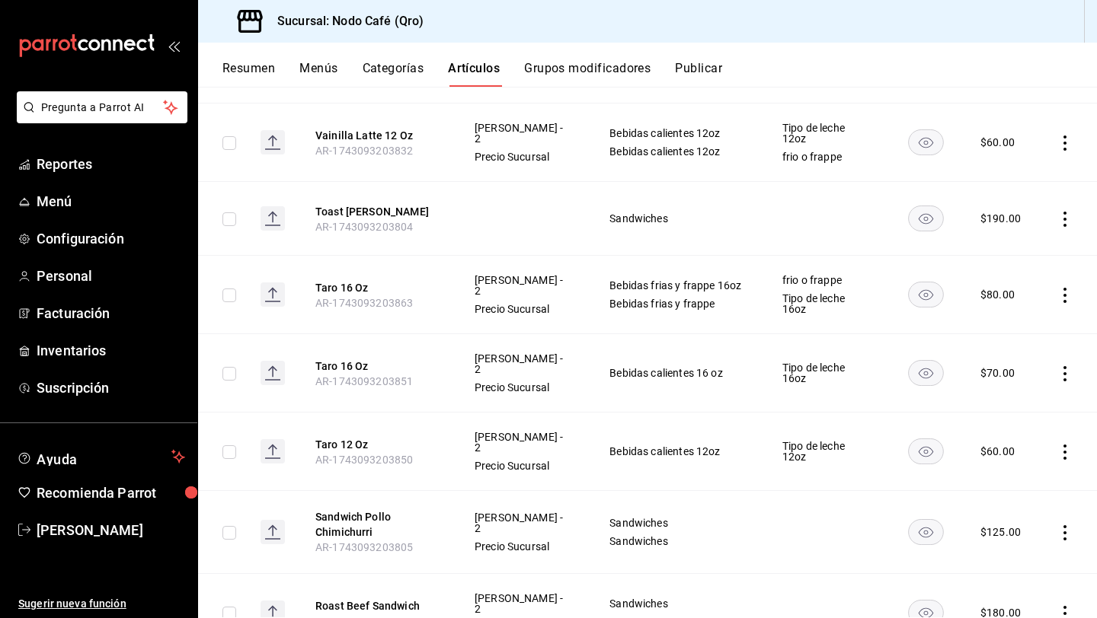
scroll to position [6290, 0]
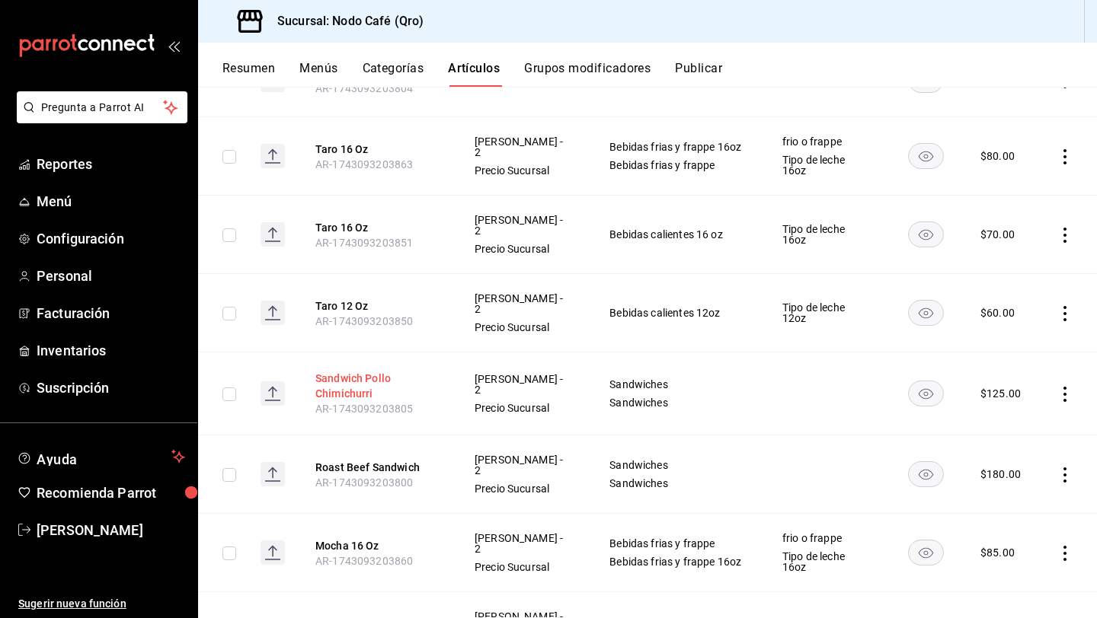
click at [350, 371] on button "Sandwich Pollo Chimichurri" at bounding box center [376, 386] width 122 height 30
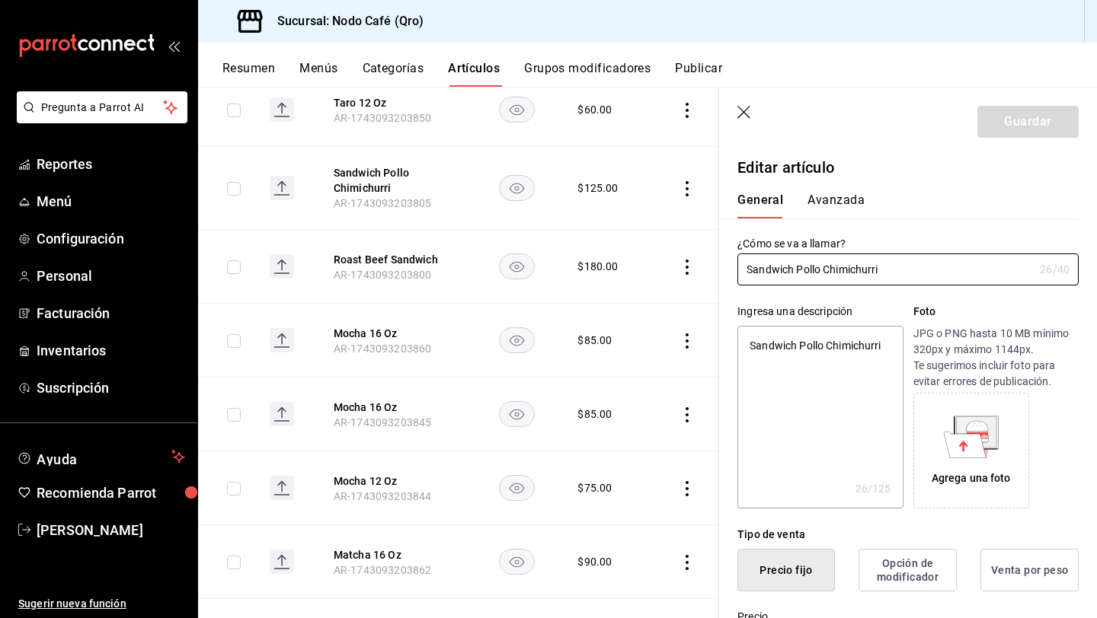
type textarea "x"
type input "$125.00"
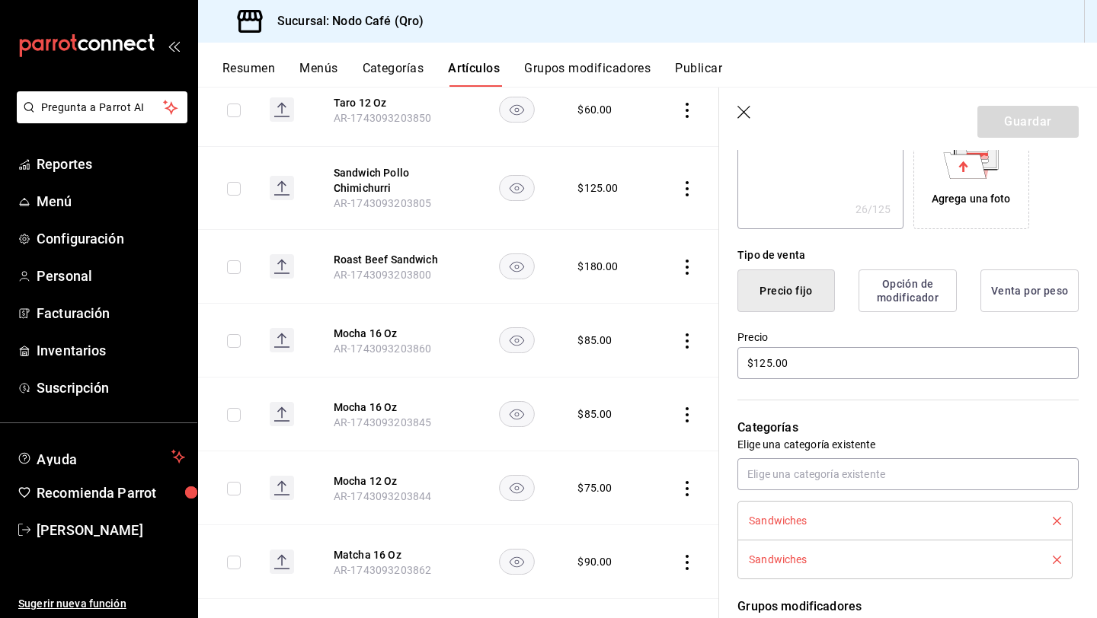
scroll to position [294, 0]
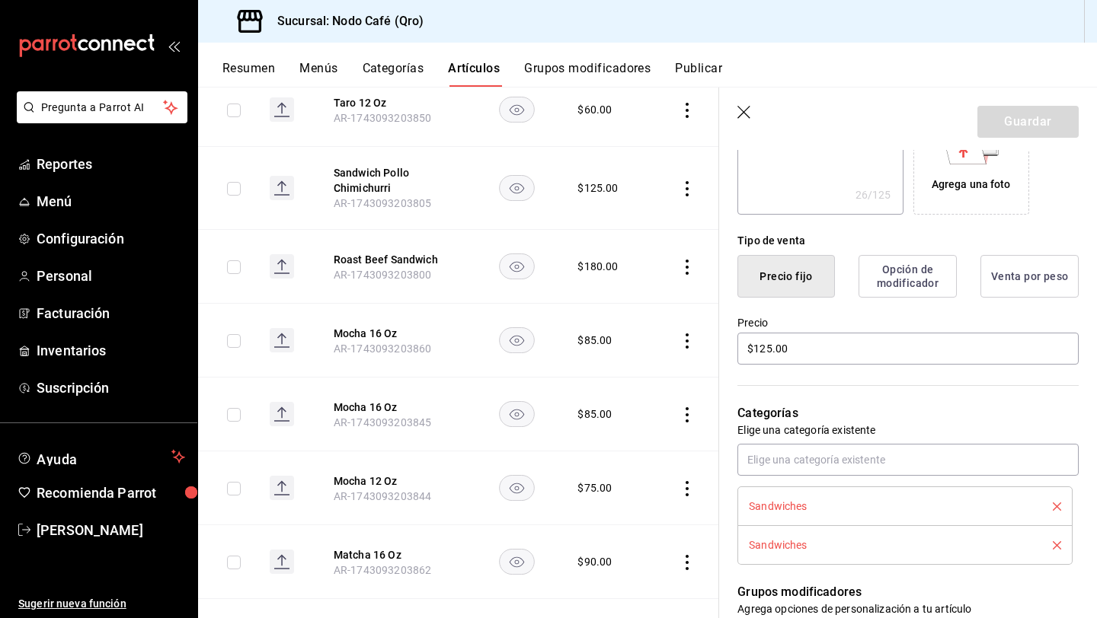
click at [908, 272] on button "Opción de modificador" at bounding box center [907, 276] width 98 height 43
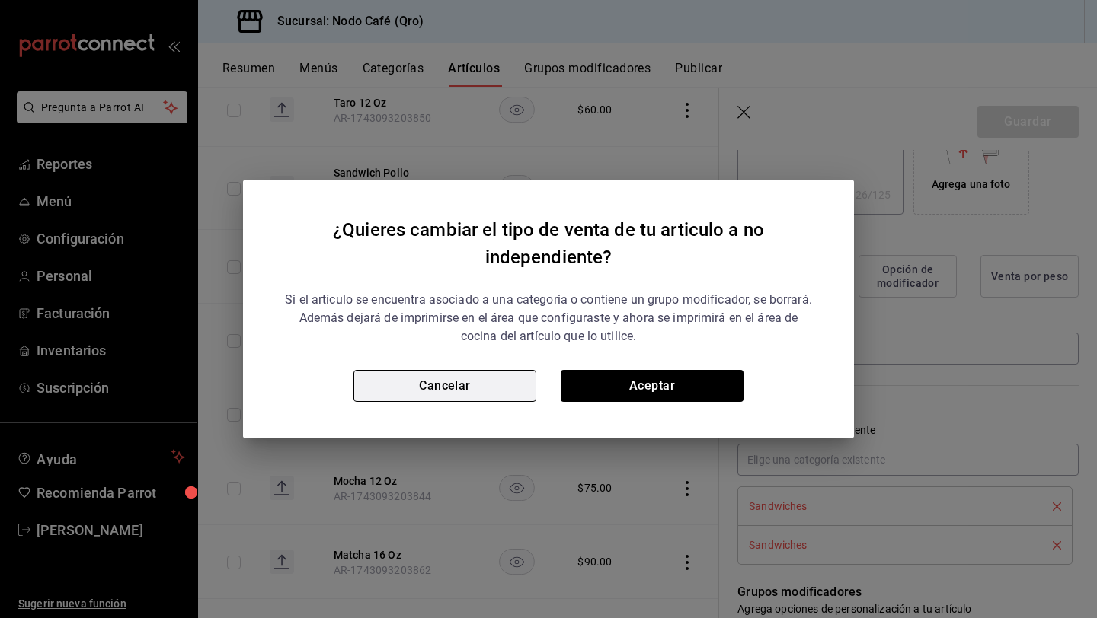
click at [493, 373] on button "Cancelar" at bounding box center [444, 386] width 183 height 32
type textarea "x"
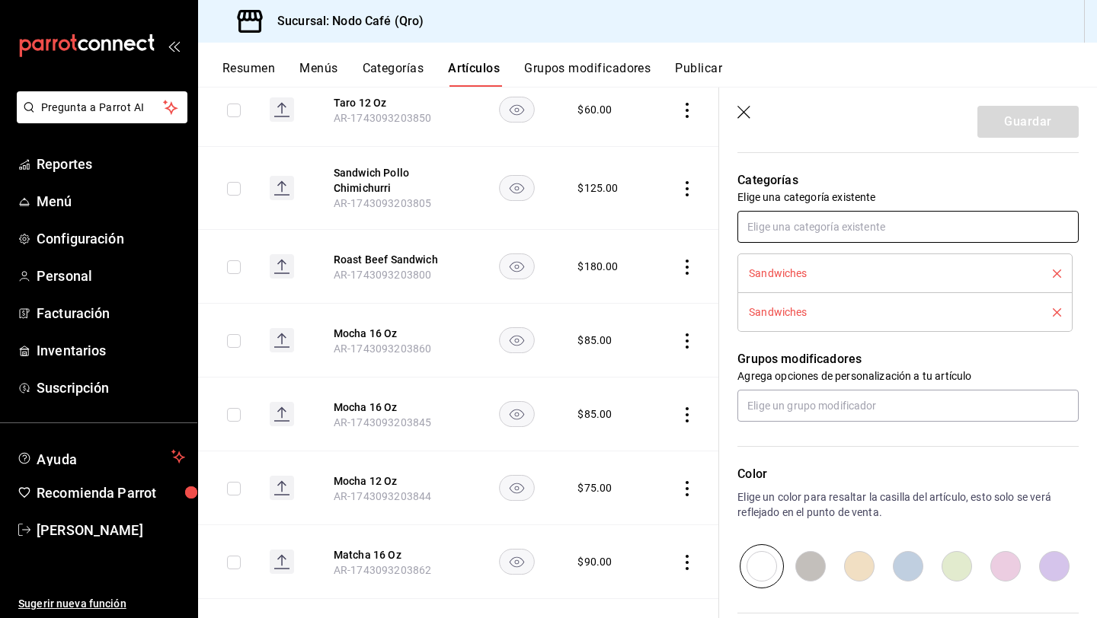
scroll to position [544, 0]
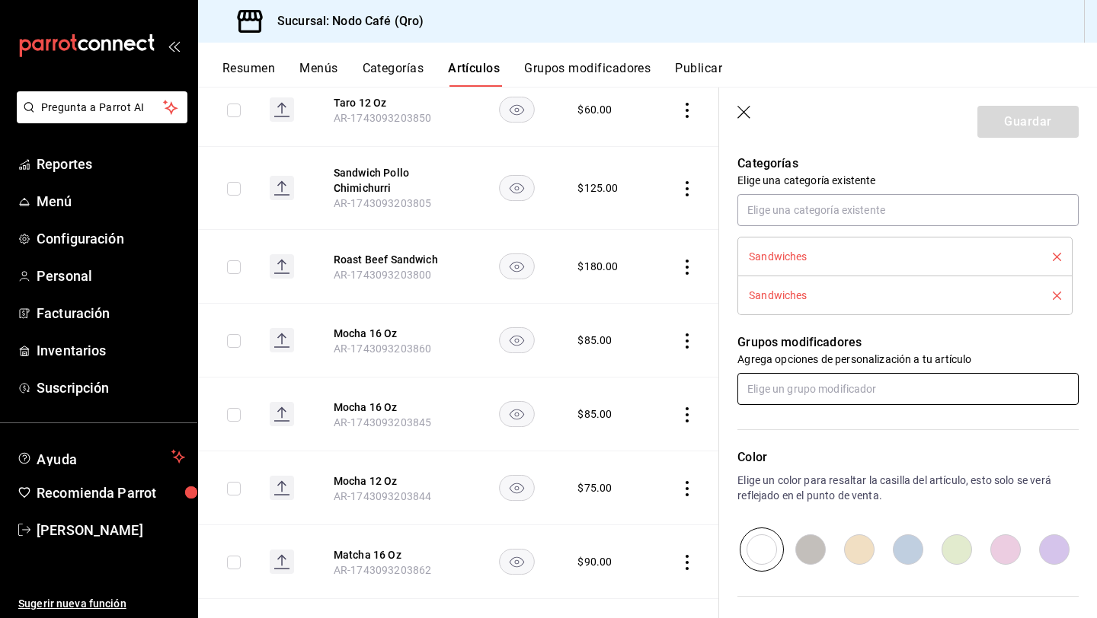
click at [825, 385] on input "text" at bounding box center [907, 389] width 341 height 32
click at [870, 334] on p "Grupos modificadores" at bounding box center [907, 343] width 341 height 18
click at [822, 122] on header "Guardar" at bounding box center [908, 119] width 378 height 62
click at [621, 74] on button "Grupos modificadores" at bounding box center [587, 74] width 126 height 26
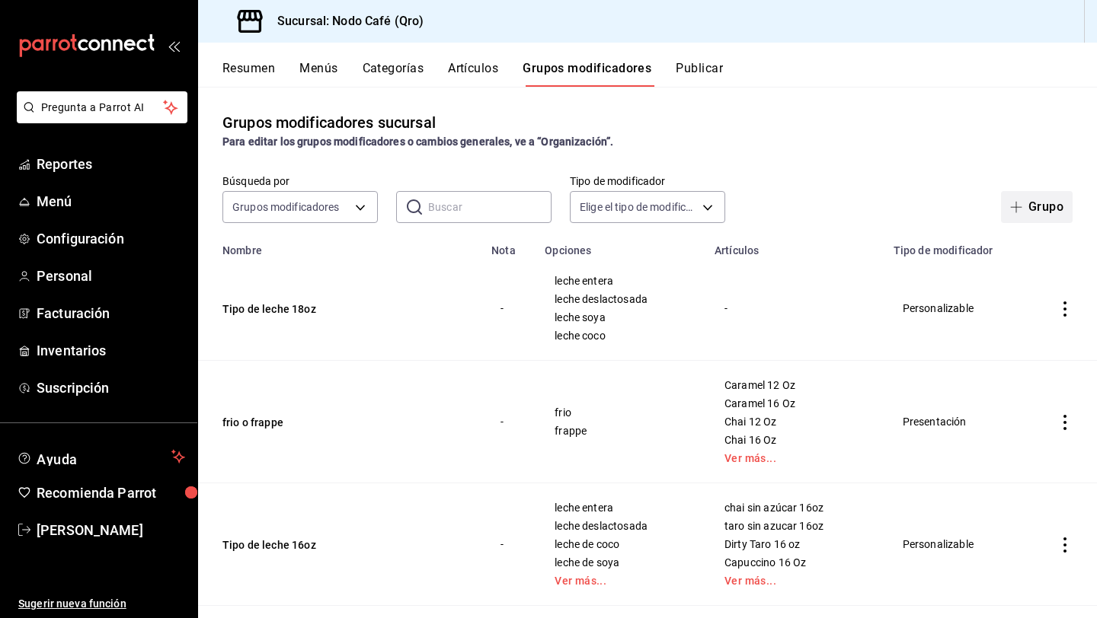
click at [1015, 204] on icon "button" at bounding box center [1016, 207] width 12 height 12
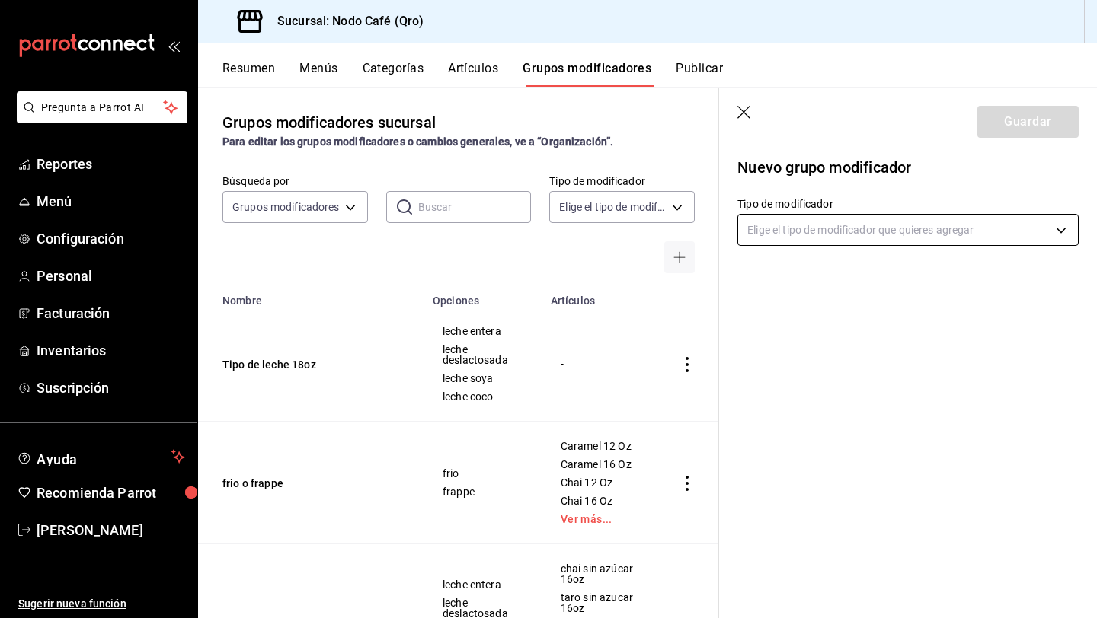
click at [929, 230] on body "Pregunta a Parrot AI Reportes Menú Configuración Personal Facturación Inventari…" at bounding box center [548, 309] width 1097 height 618
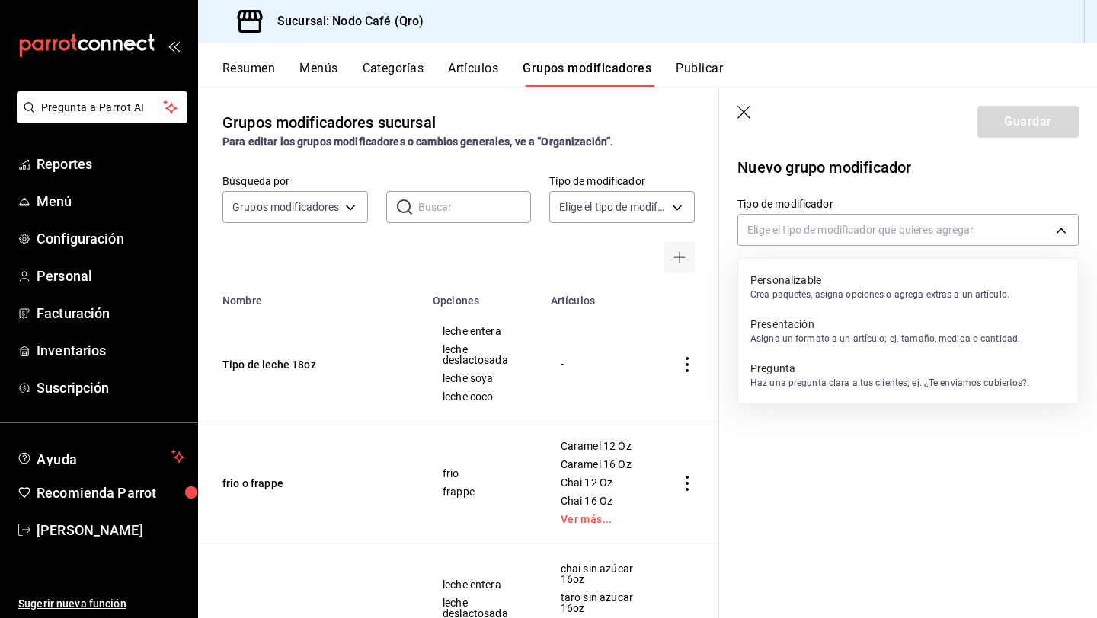
click at [887, 282] on p "Personalizable" at bounding box center [879, 280] width 259 height 15
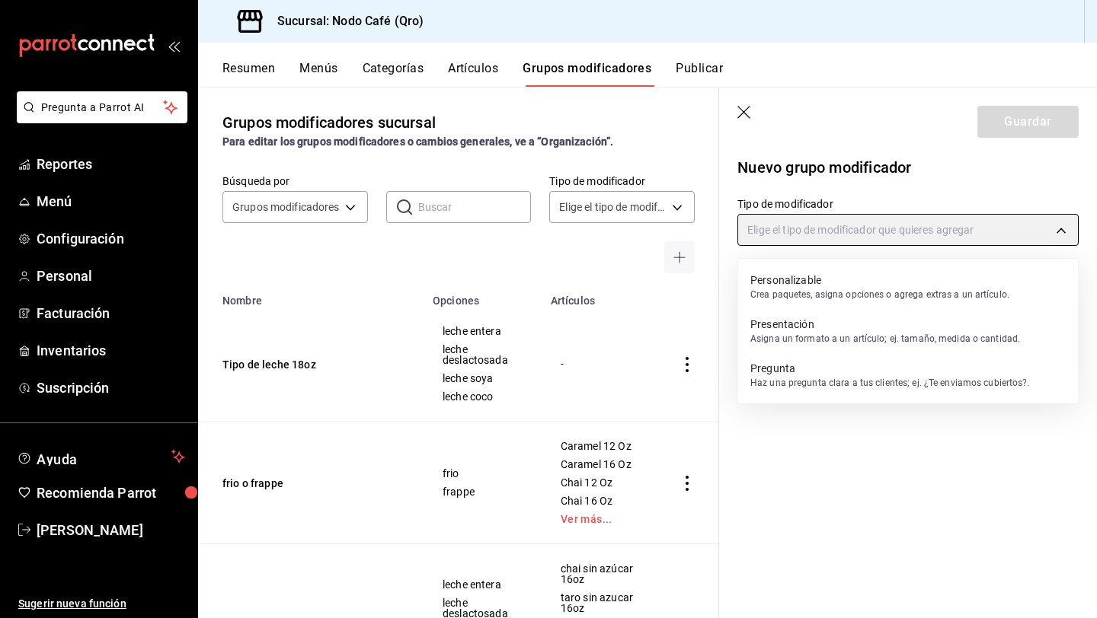
type input "CUSTOMIZABLE"
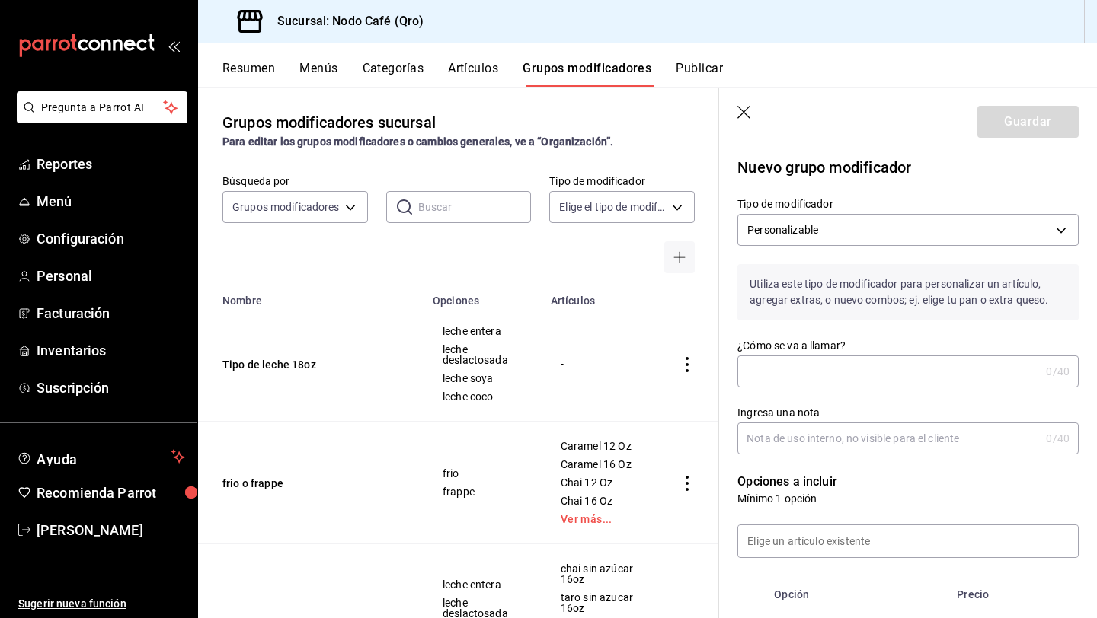
click at [862, 369] on input "¿Cómo se va a llamar?" at bounding box center [888, 371] width 302 height 30
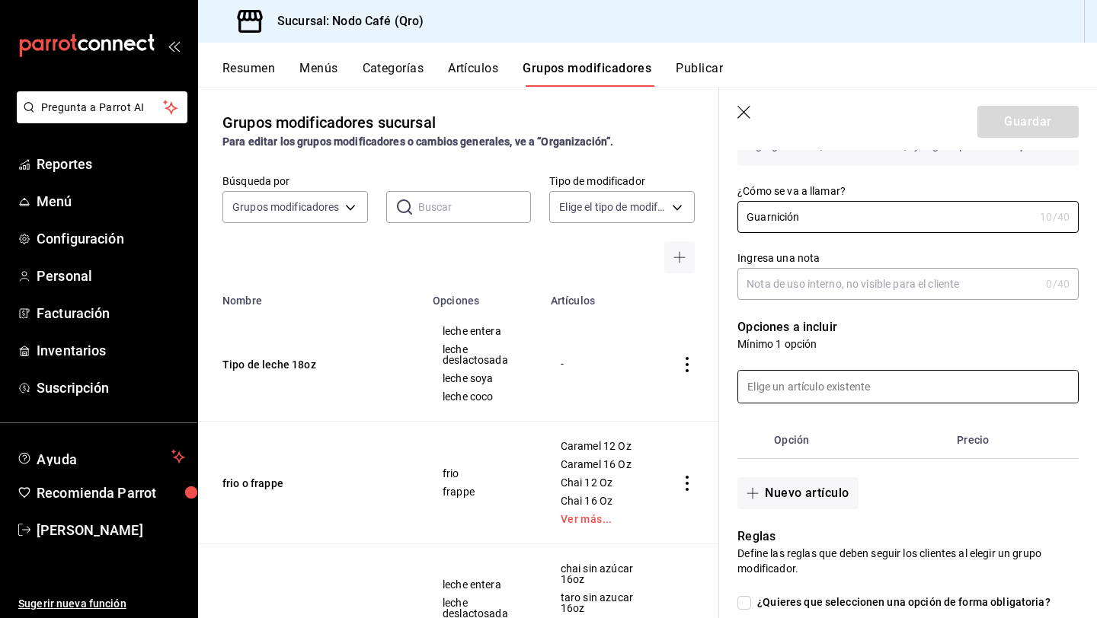
scroll to position [158, 0]
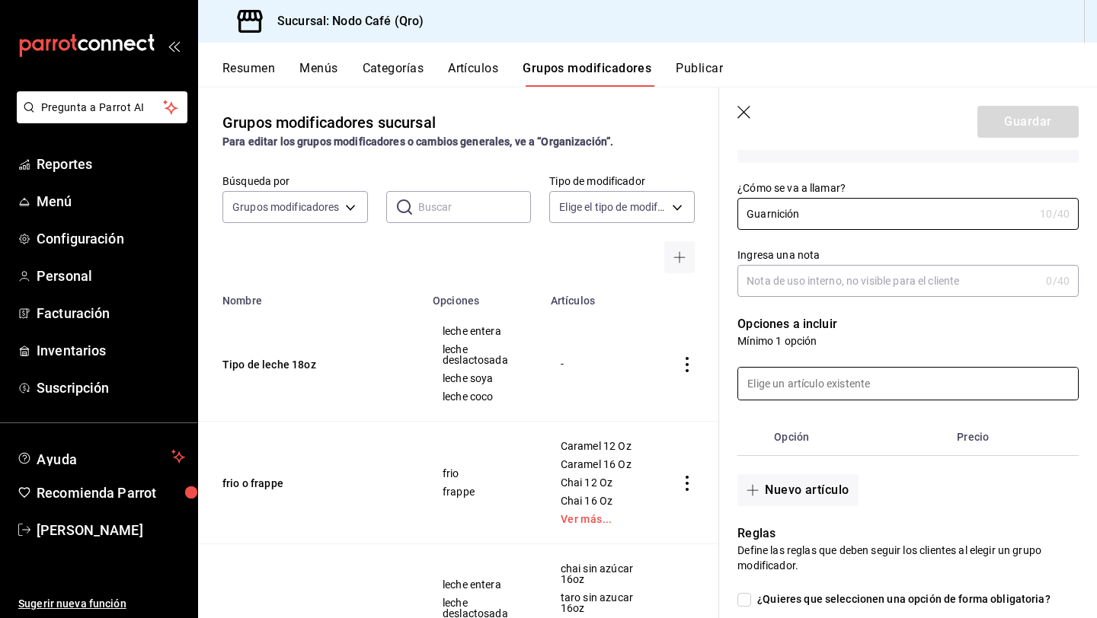
type input "Guarnición"
click at [841, 382] on input at bounding box center [908, 384] width 340 height 32
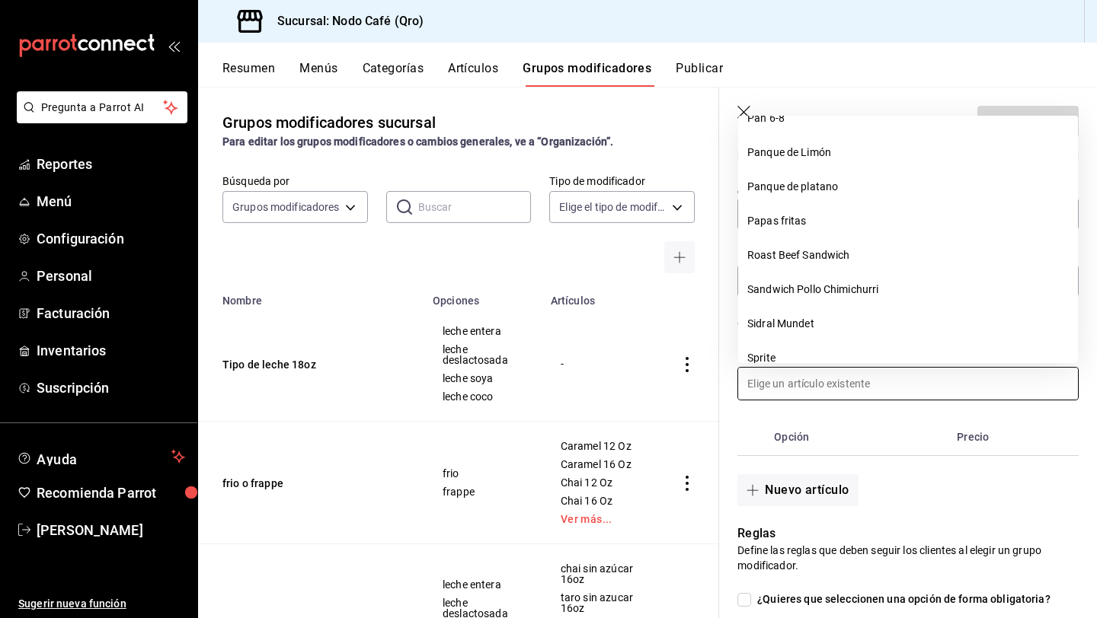
scroll to position [3263, 0]
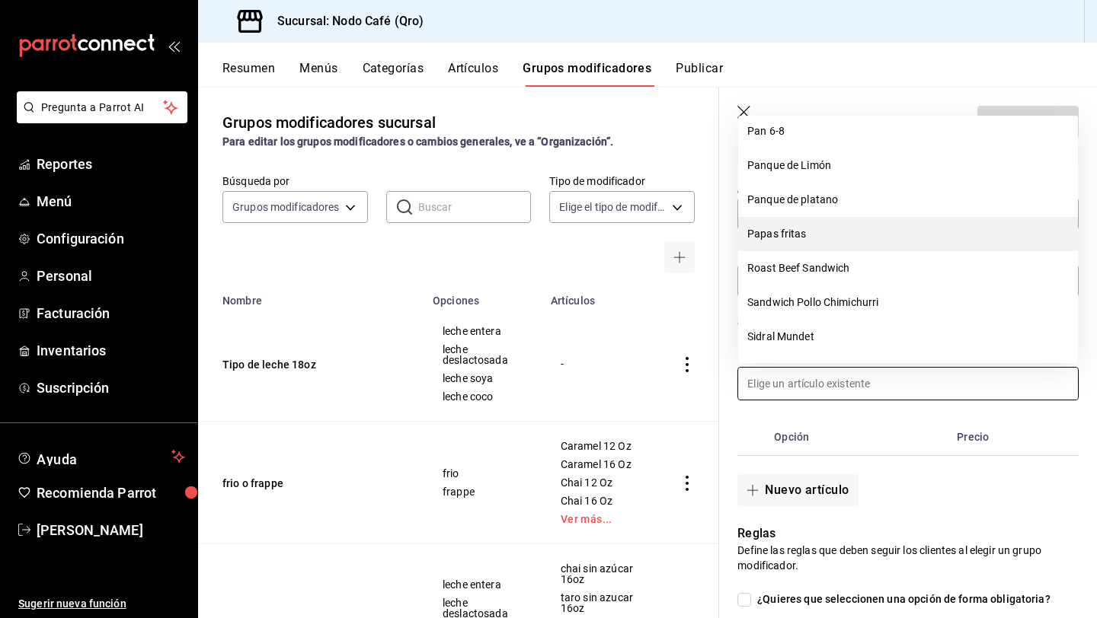
click at [799, 233] on li "Papas fritas" at bounding box center [908, 234] width 340 height 34
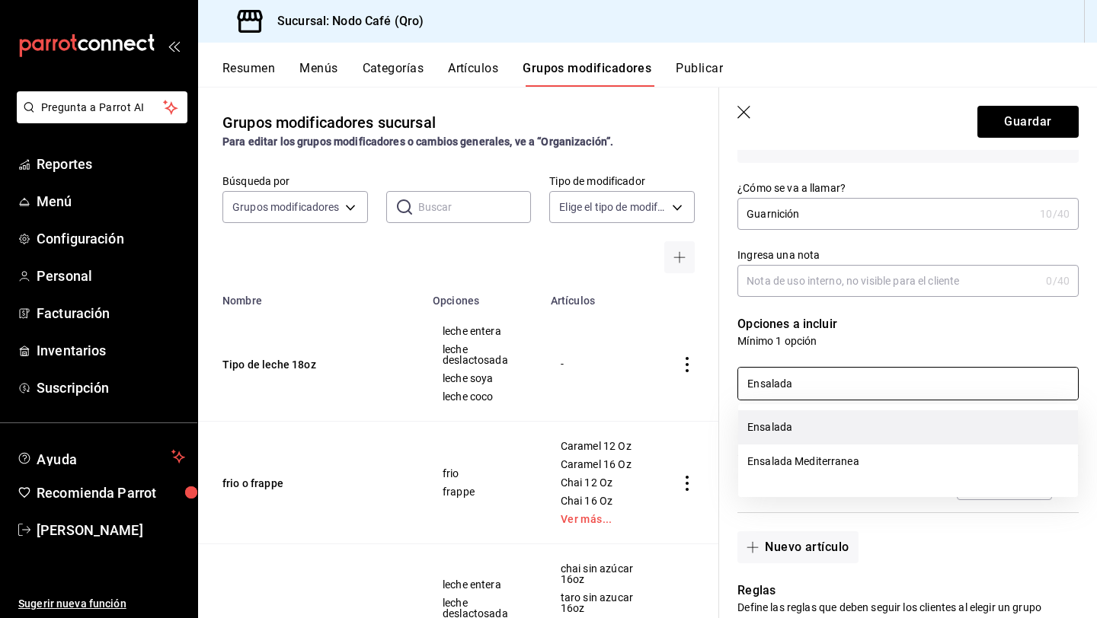
click at [793, 423] on li "Ensalada" at bounding box center [908, 427] width 340 height 34
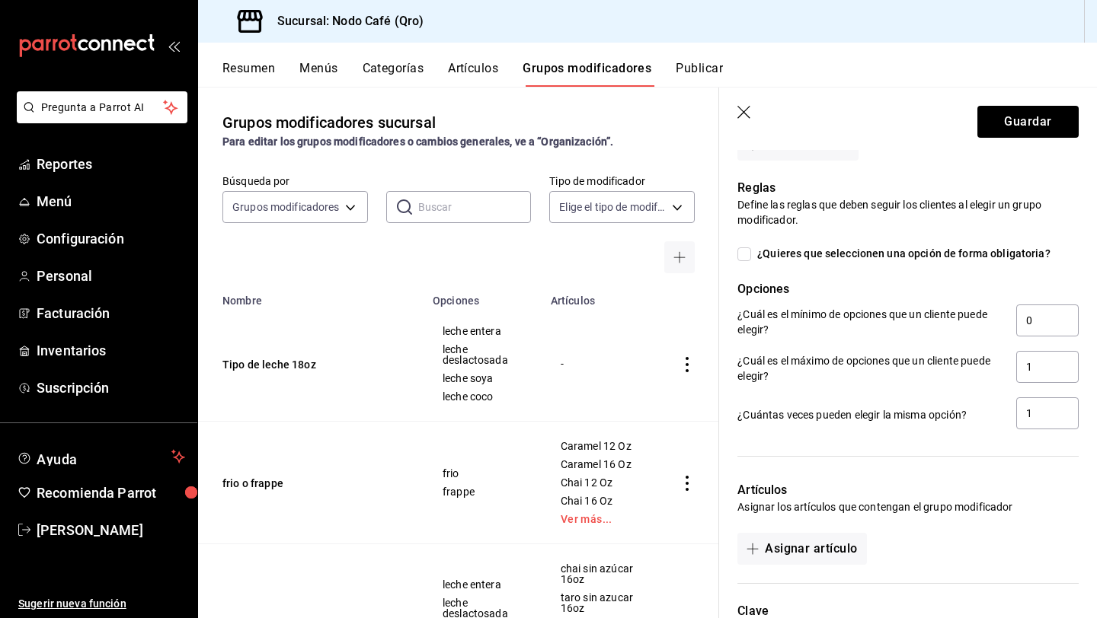
scroll to position [745, 0]
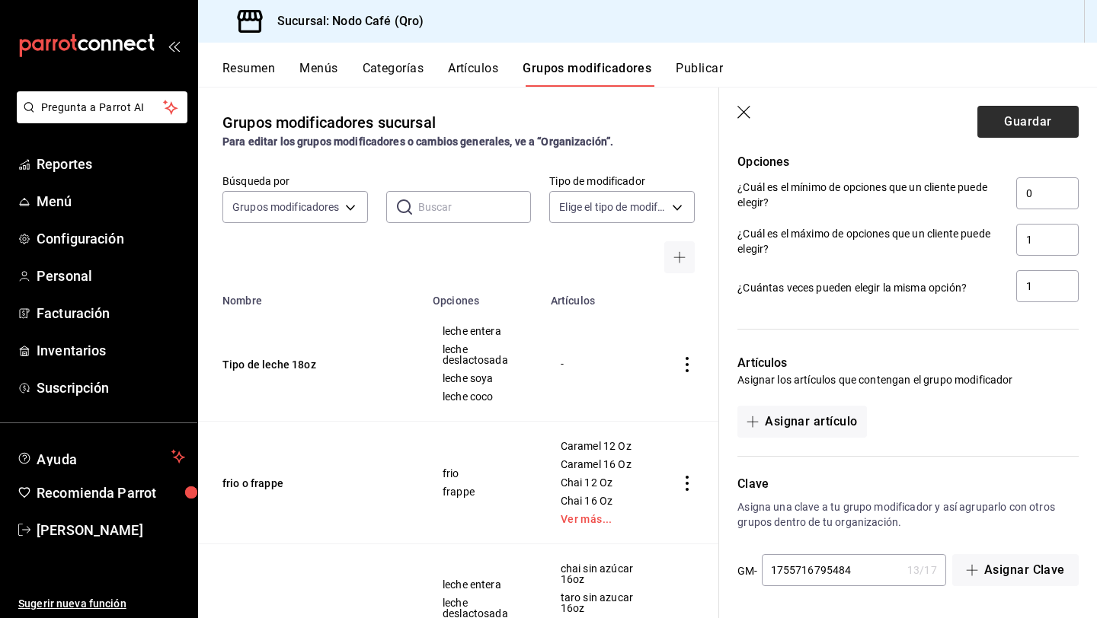
type input "Ensalada"
click at [1003, 114] on button "Guardar" at bounding box center [1027, 122] width 101 height 32
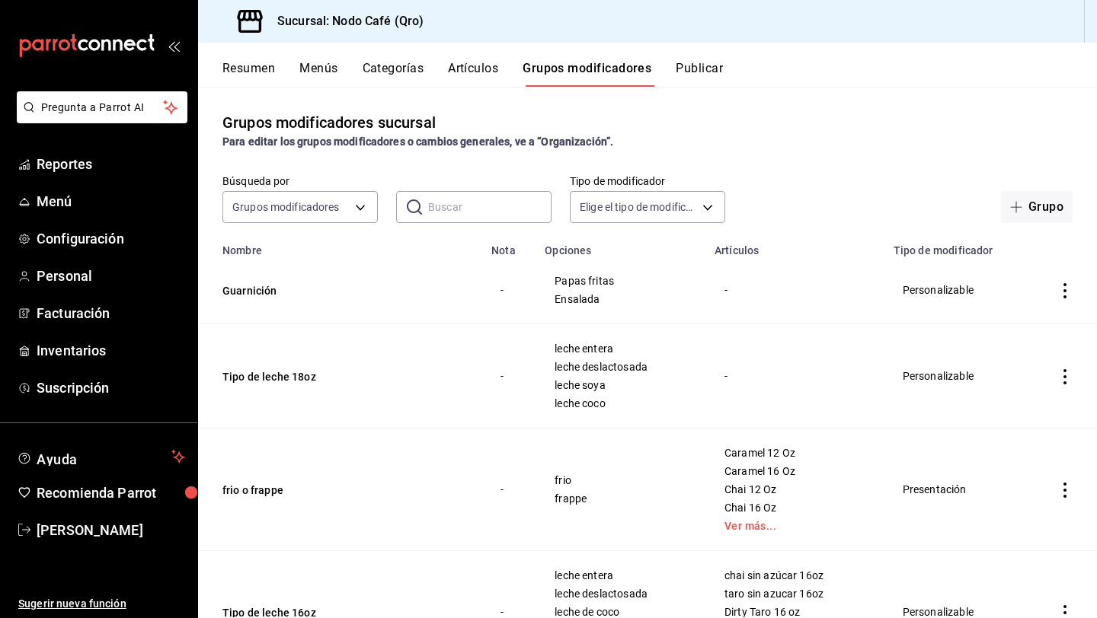
click at [481, 63] on button "Artículos" at bounding box center [473, 74] width 50 height 26
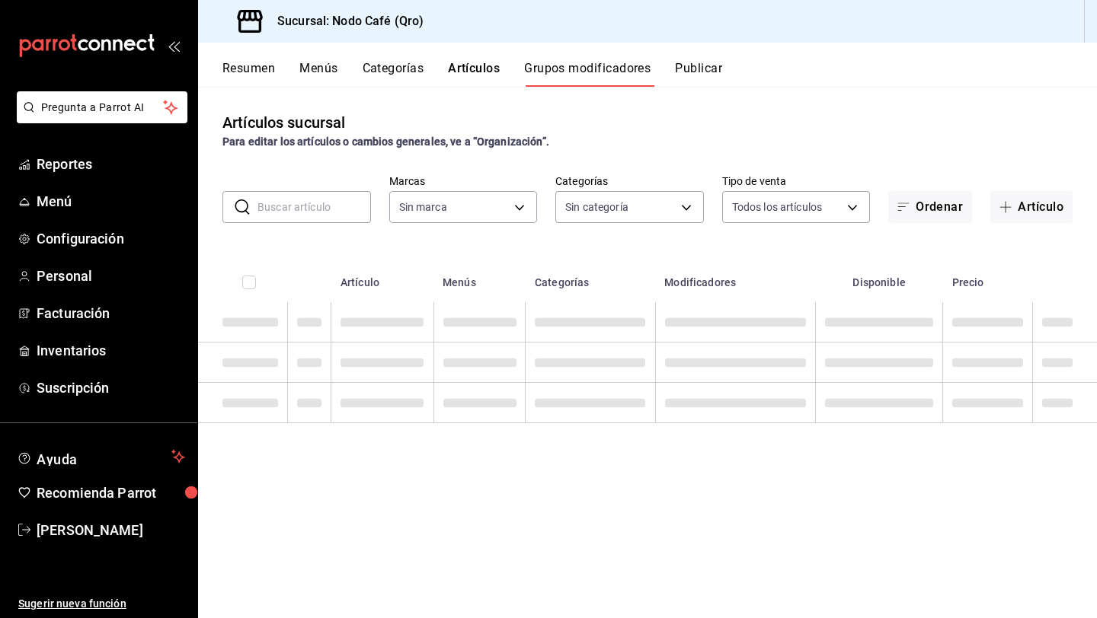
type input "9b0ce863-790e-4458-bc0a-22b74a848044"
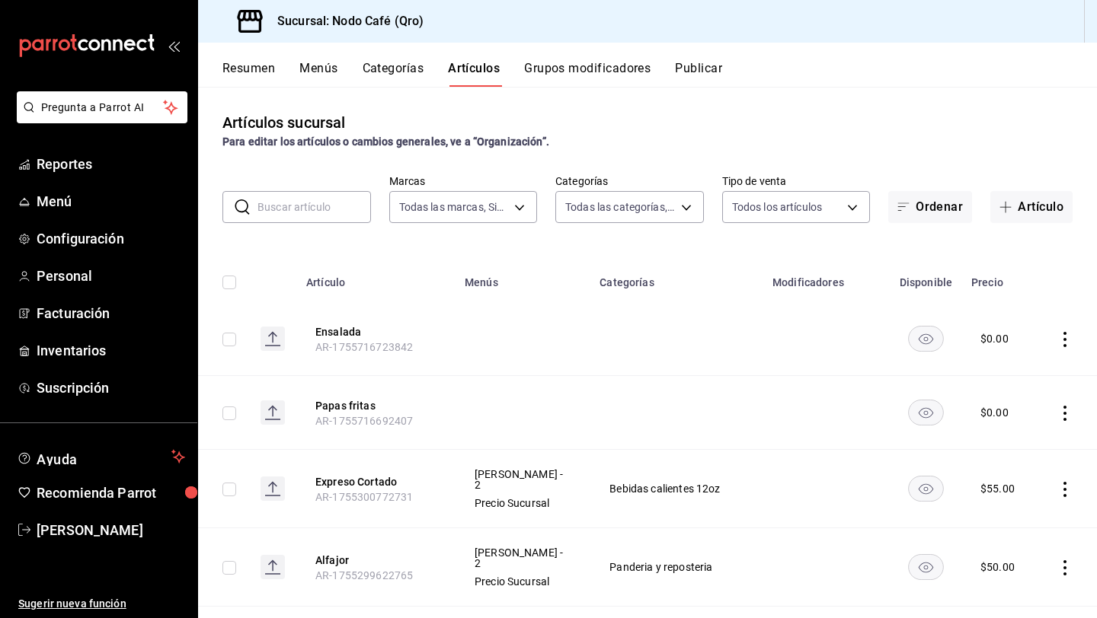
type input "10ec780b-34a2-4ee7-b483-43f5844d1f66,d49575dd-eb84-4ddb-a53a-4318c16212c4,60b6a…"
click at [344, 212] on input "text" at bounding box center [313, 207] width 113 height 30
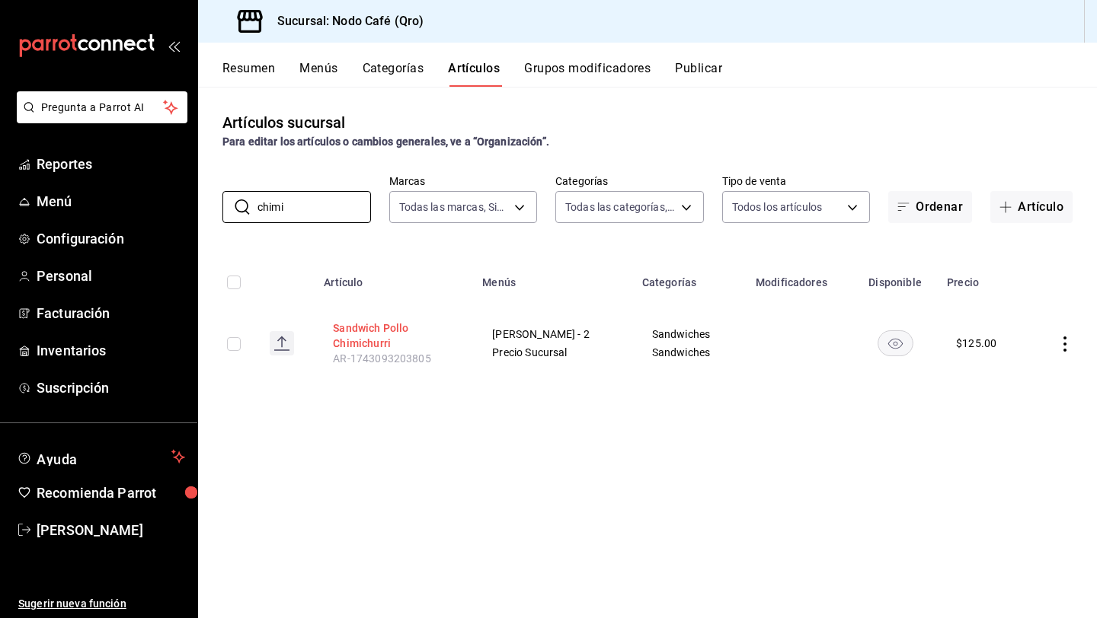
type input "chimi"
click at [372, 334] on button "Sandwich Pollo Chimichurri" at bounding box center [394, 336] width 122 height 30
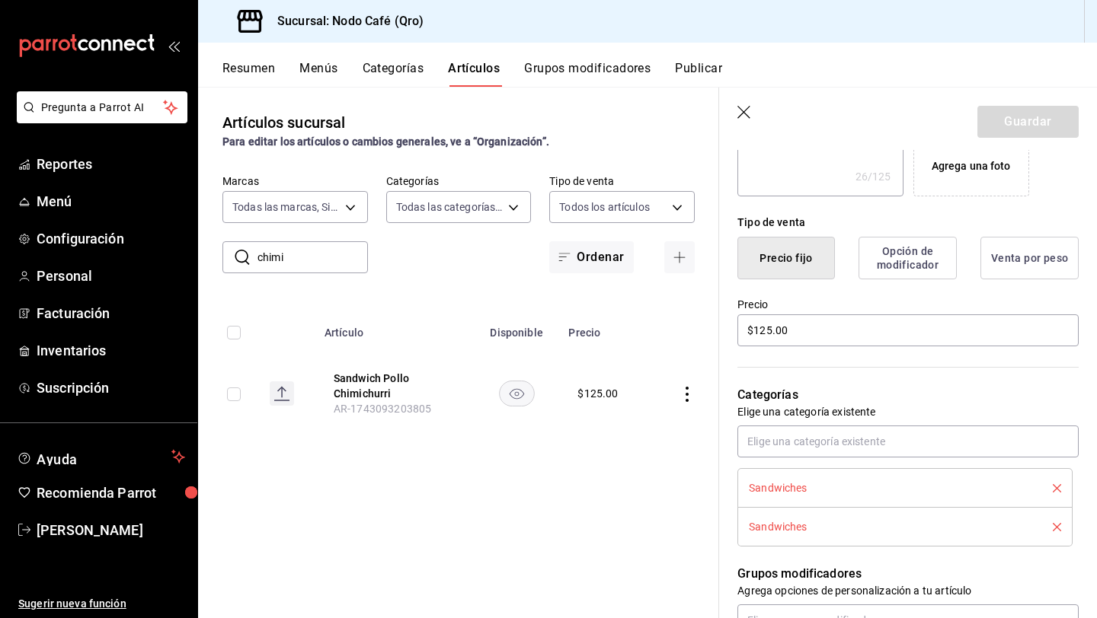
scroll to position [309, 0]
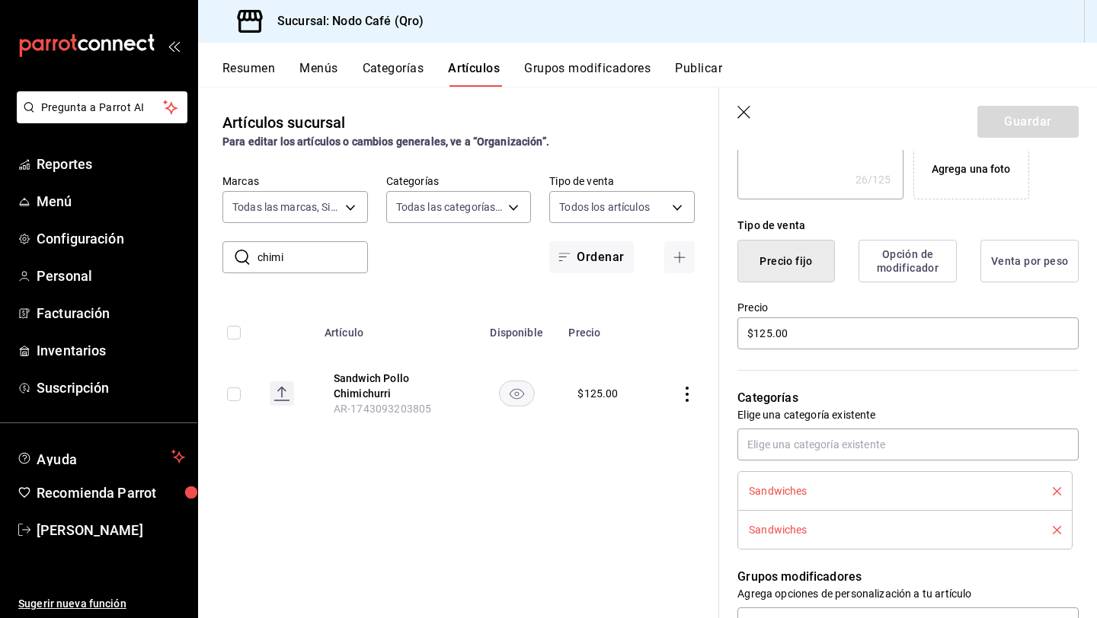
click at [914, 267] on button "Opción de modificador" at bounding box center [907, 261] width 98 height 43
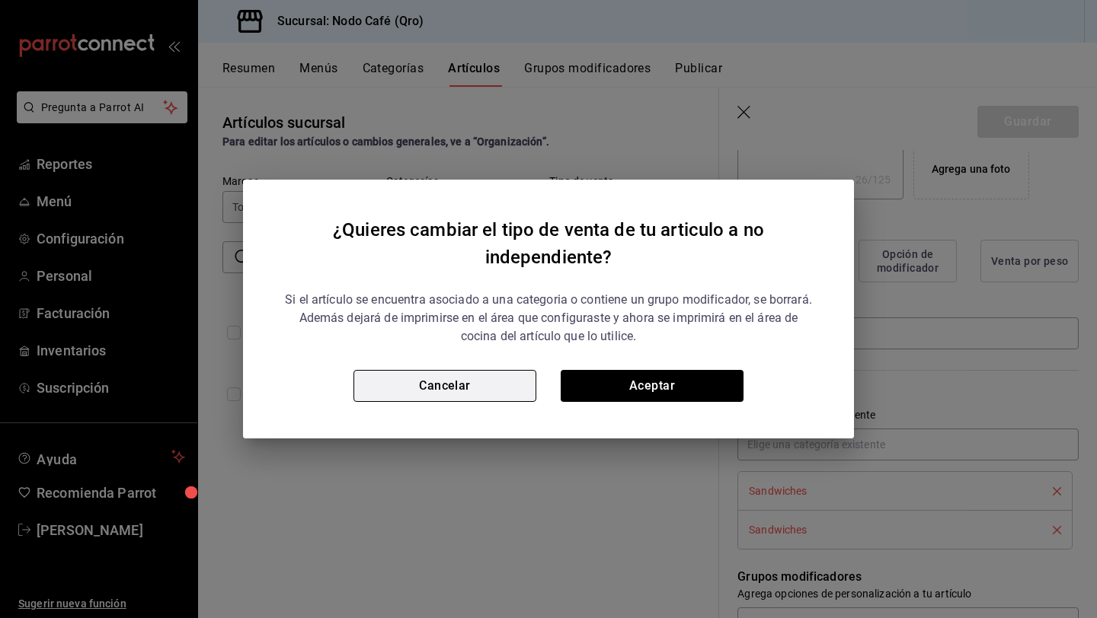
click at [504, 389] on button "Cancelar" at bounding box center [444, 386] width 183 height 32
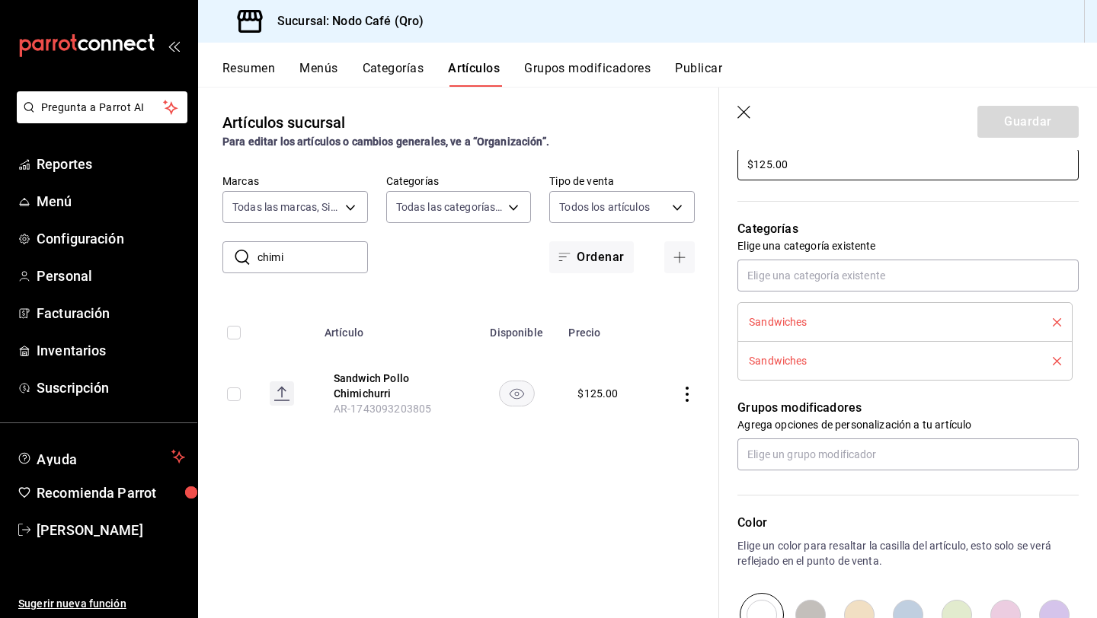
scroll to position [479, 0]
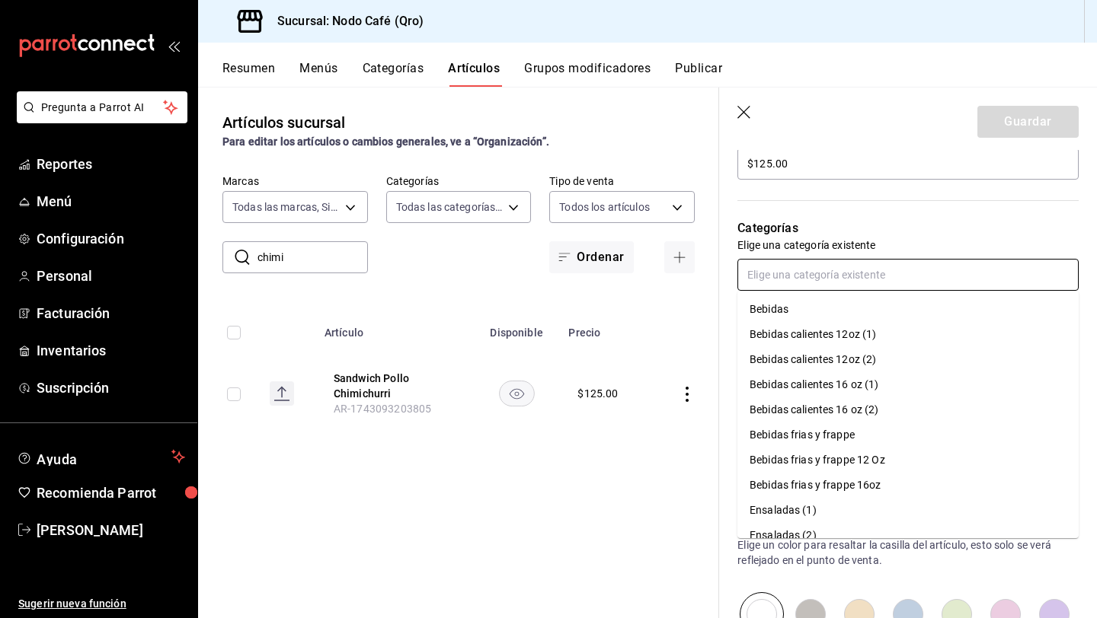
click at [782, 280] on input "text" at bounding box center [907, 275] width 341 height 32
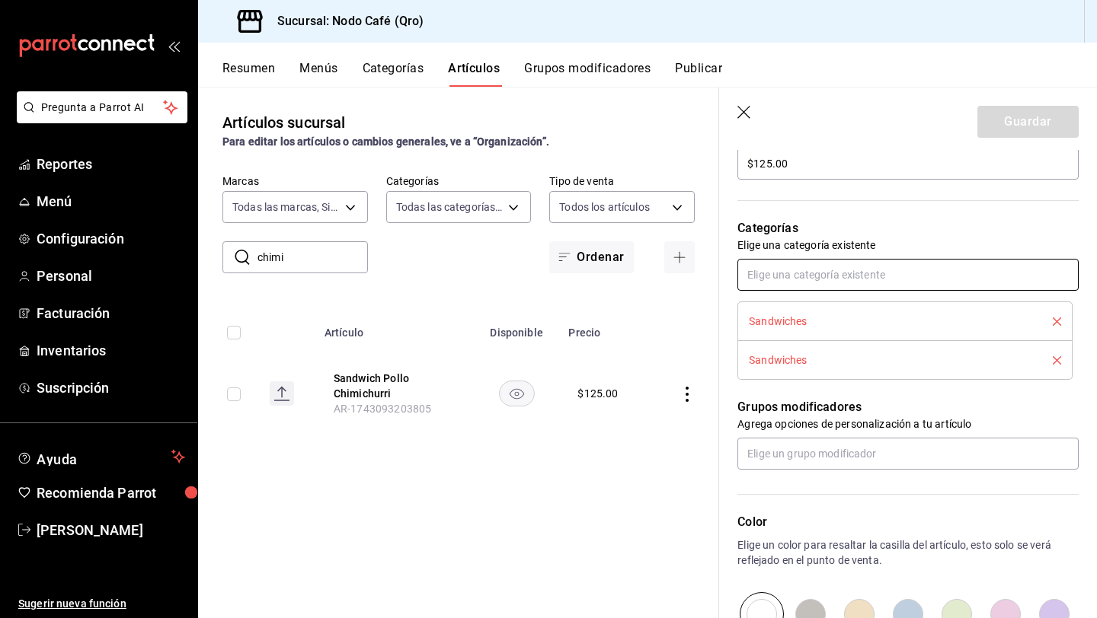
click at [782, 280] on input "text" at bounding box center [907, 275] width 341 height 32
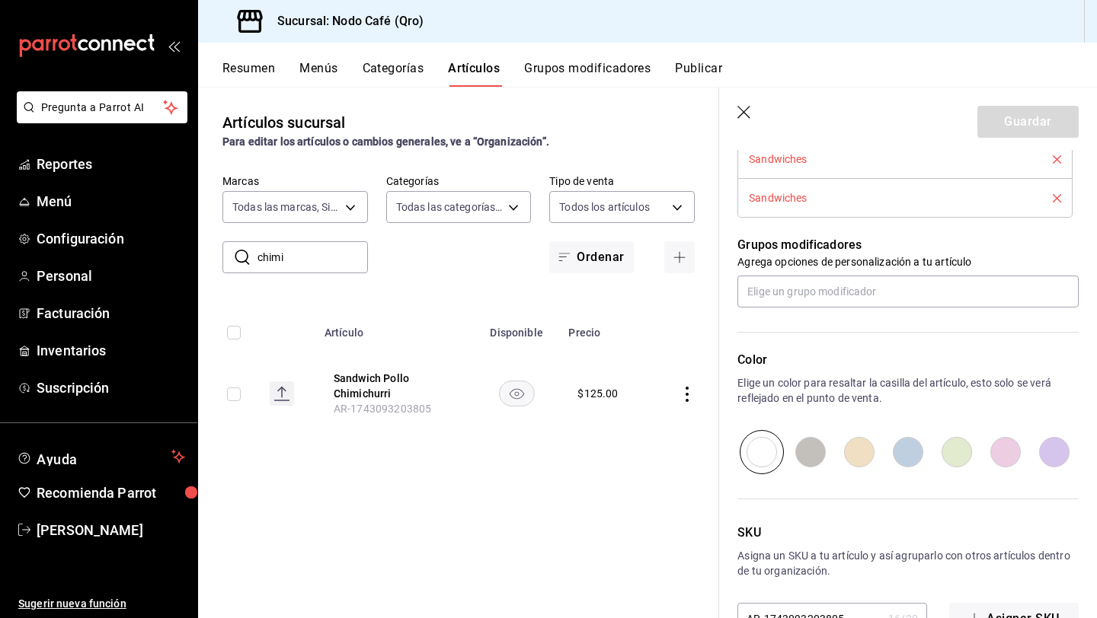
scroll to position [642, 0]
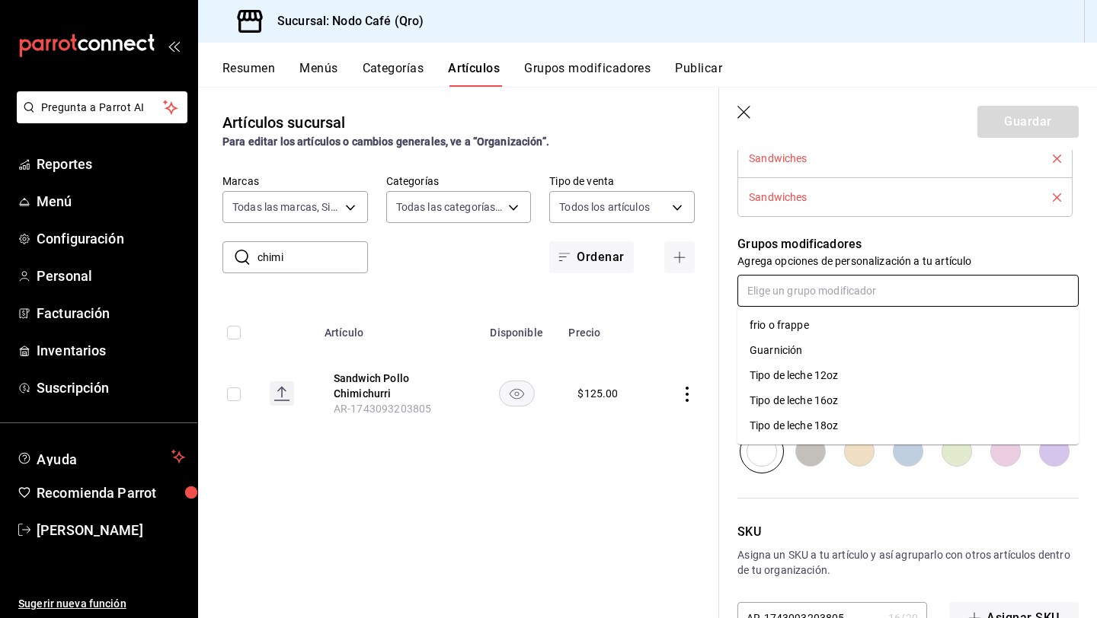
click at [819, 289] on input "text" at bounding box center [907, 291] width 341 height 32
click at [836, 345] on li "Guarnición" at bounding box center [907, 350] width 341 height 25
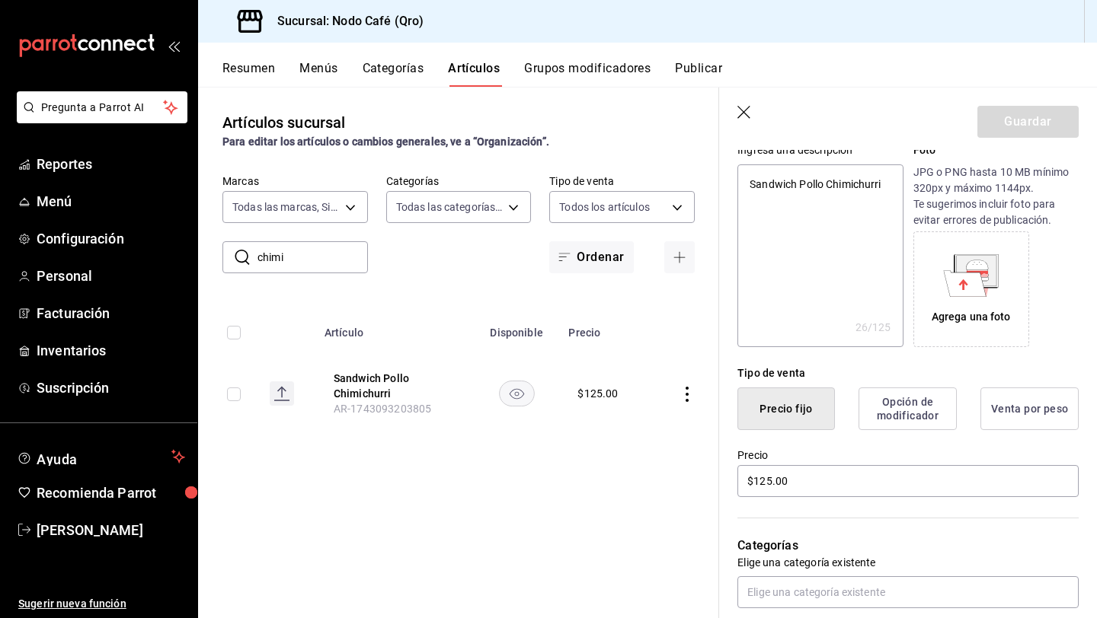
scroll to position [0, 0]
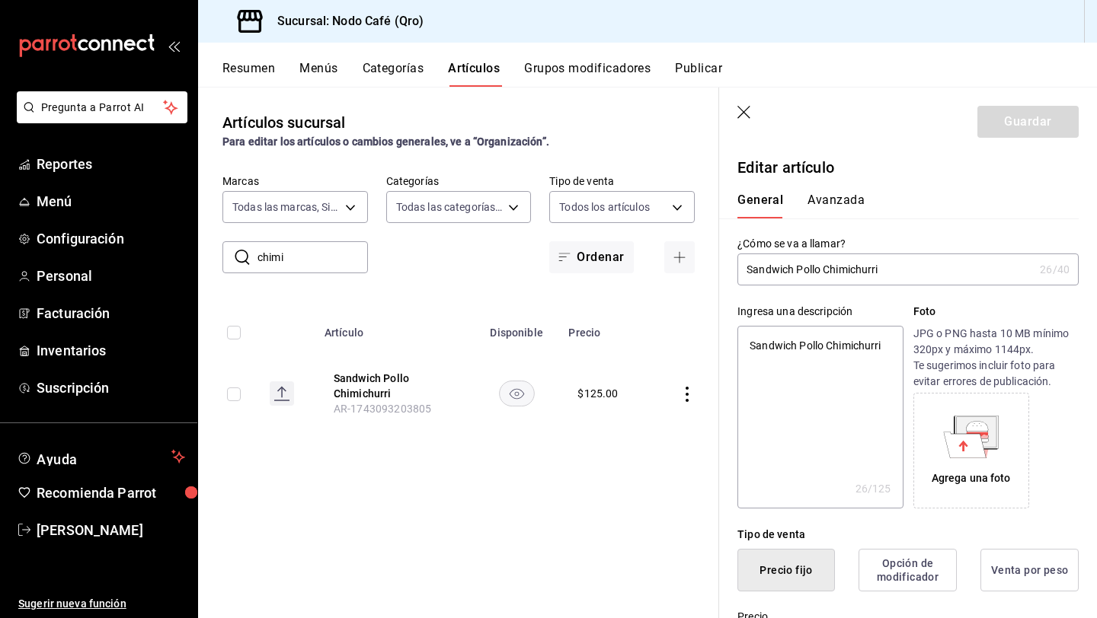
click at [1014, 127] on div "Guardar" at bounding box center [1027, 122] width 101 height 32
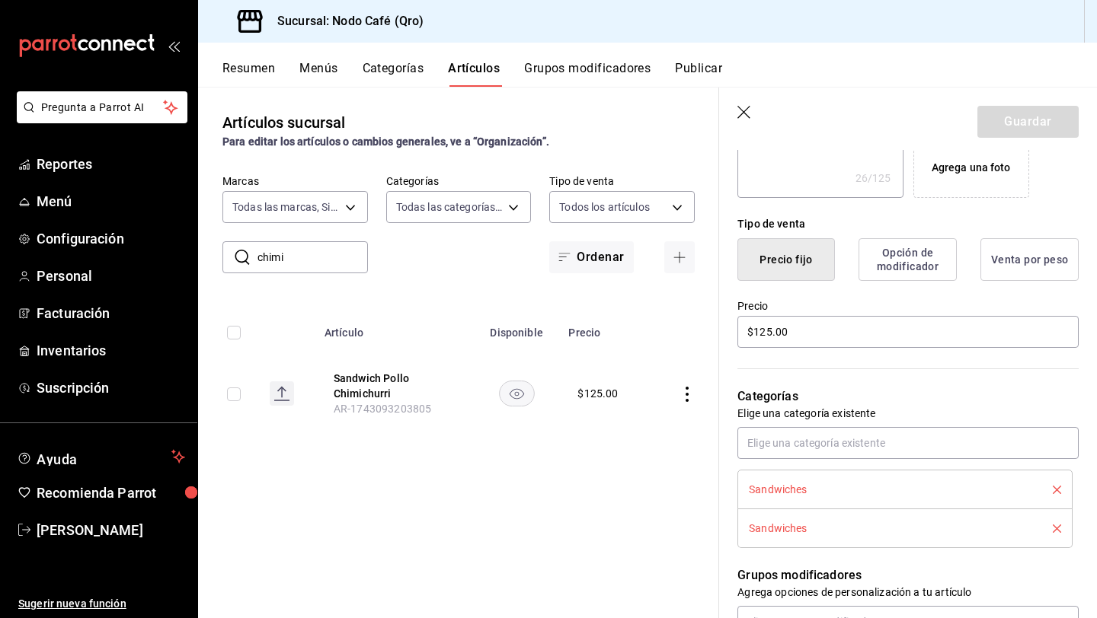
scroll to position [322, 0]
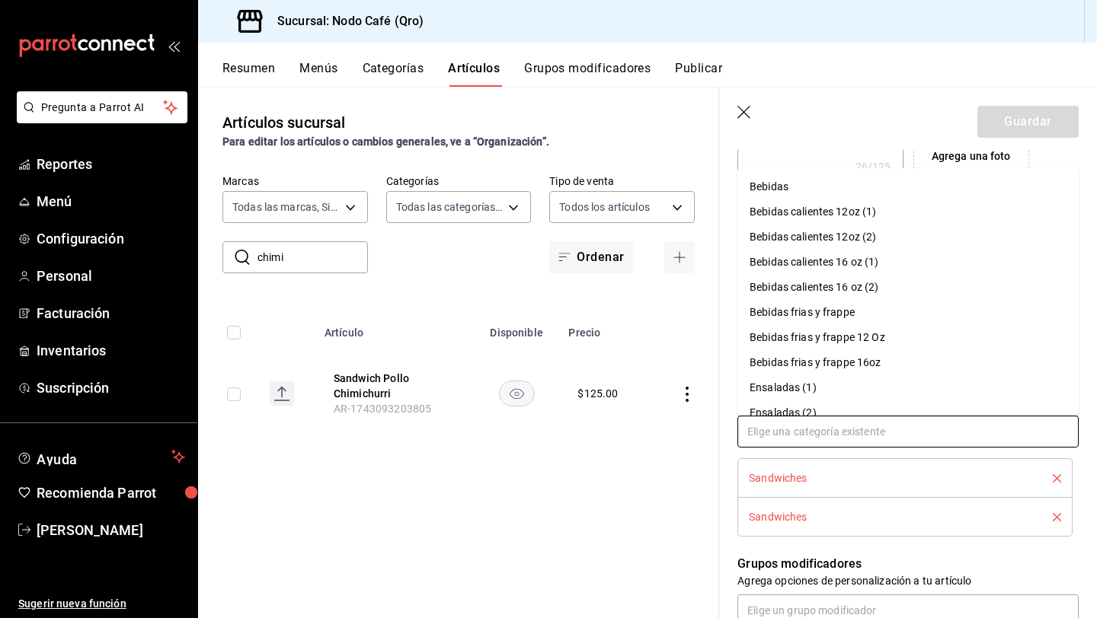
click at [848, 435] on input "text" at bounding box center [907, 432] width 341 height 32
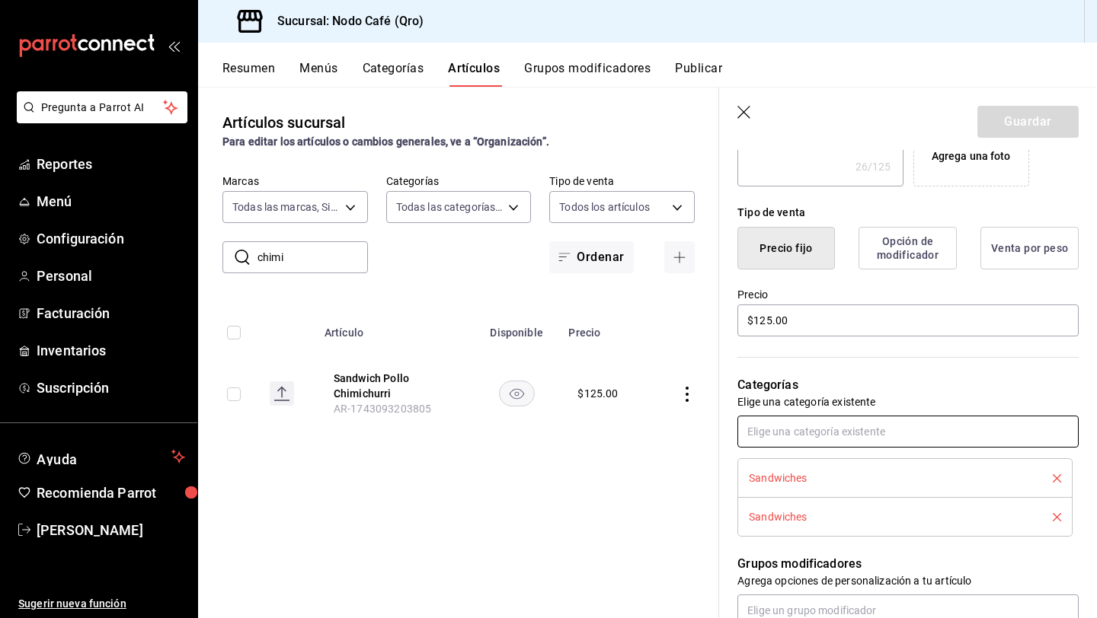
click at [848, 435] on input "text" at bounding box center [907, 432] width 341 height 32
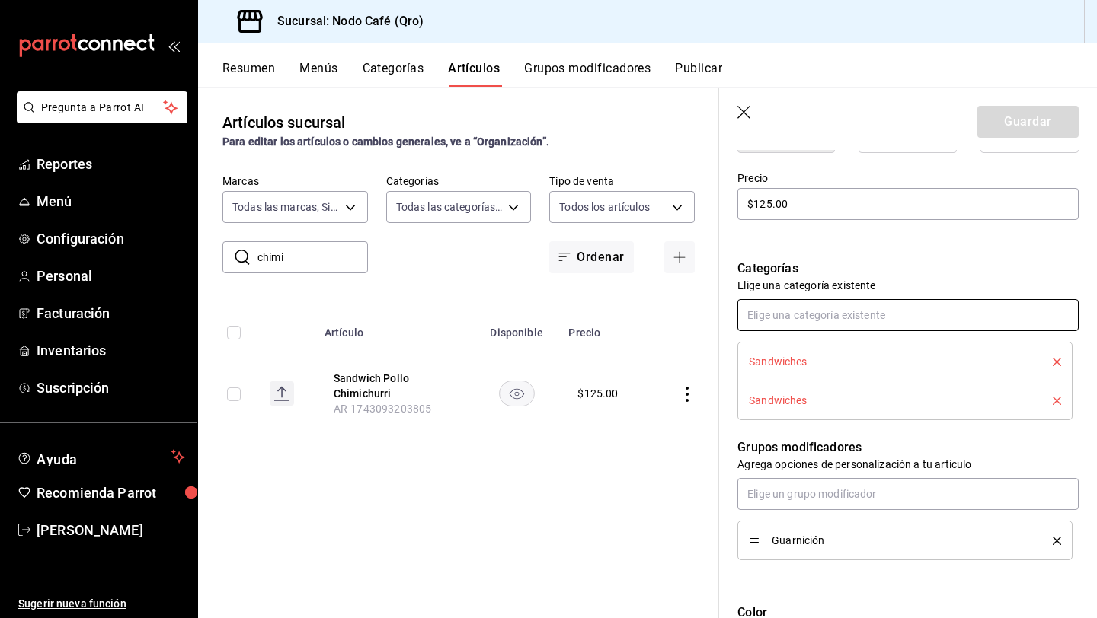
scroll to position [449, 0]
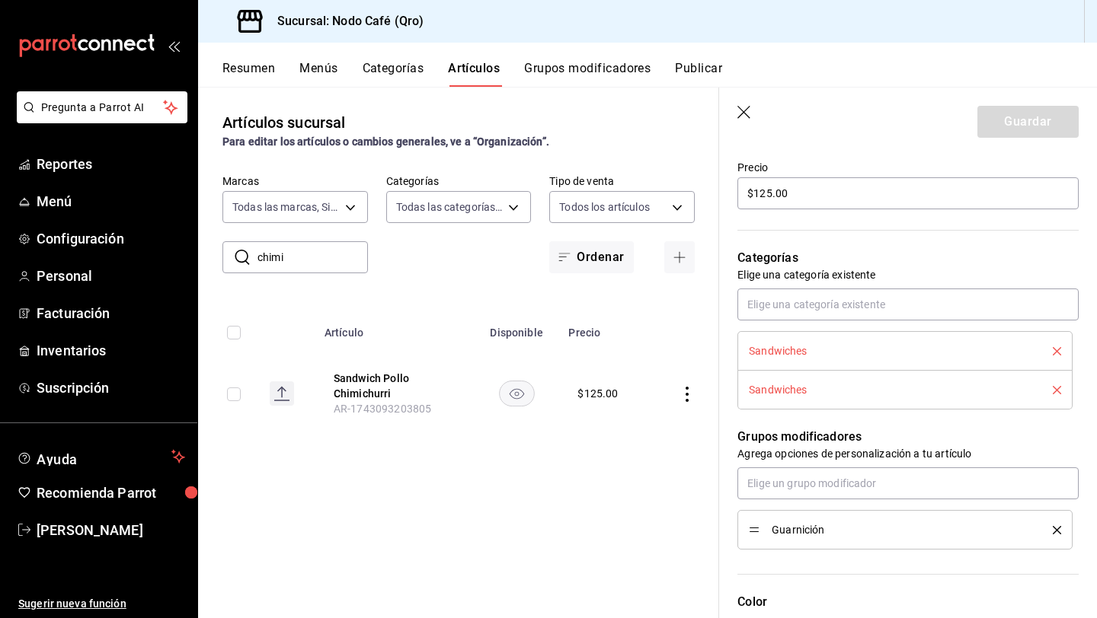
click at [865, 528] on span "Guarnición" at bounding box center [900, 530] width 258 height 11
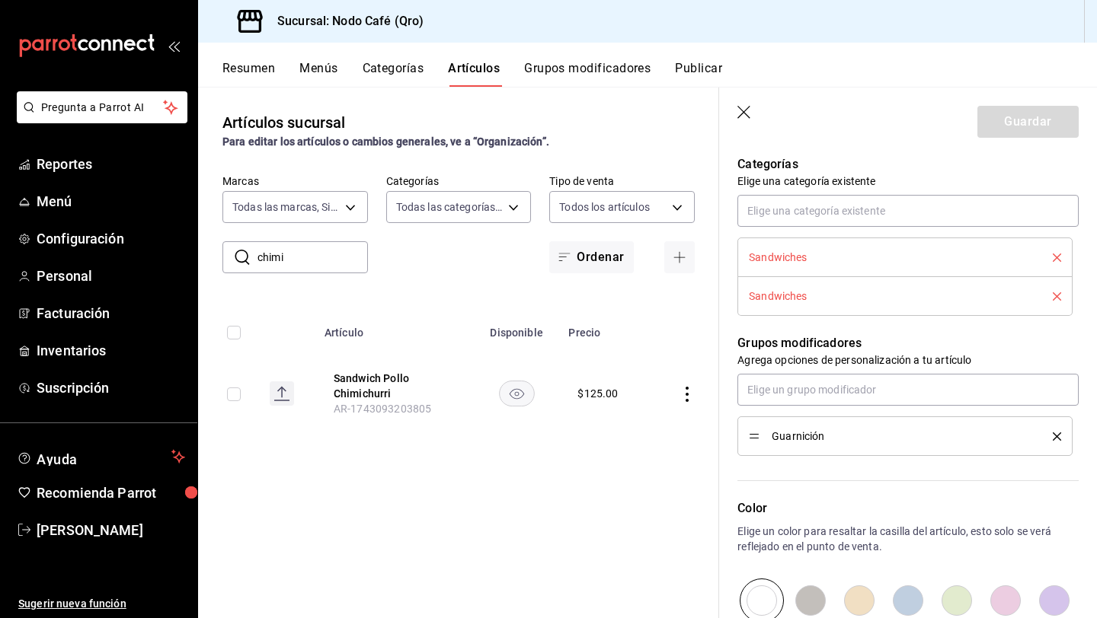
scroll to position [570, 0]
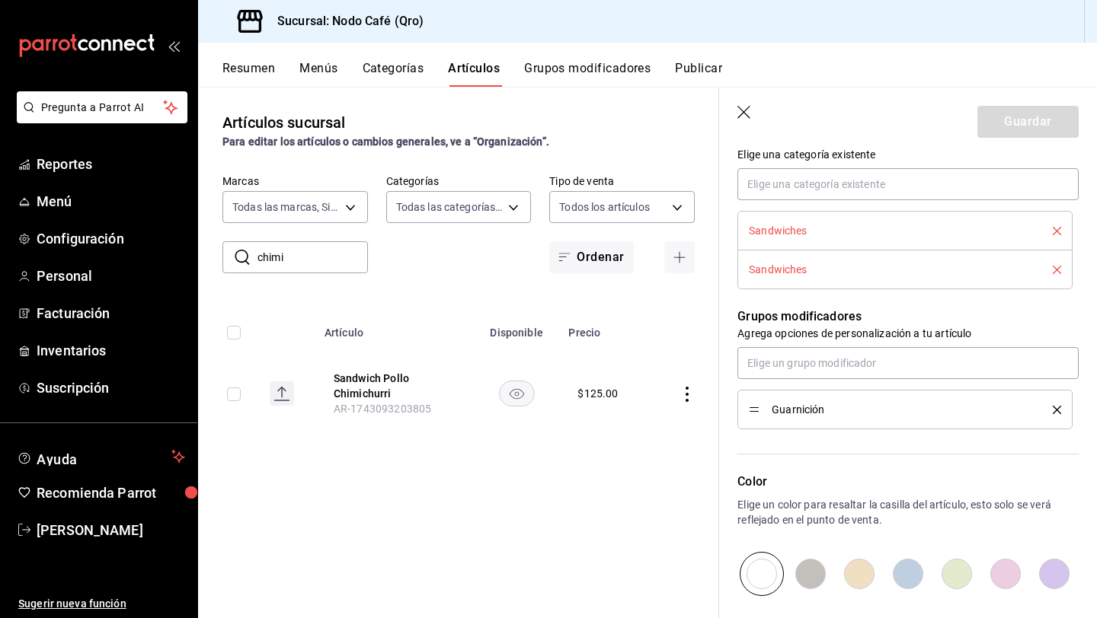
click at [795, 410] on span "Guarnición" at bounding box center [900, 409] width 258 height 11
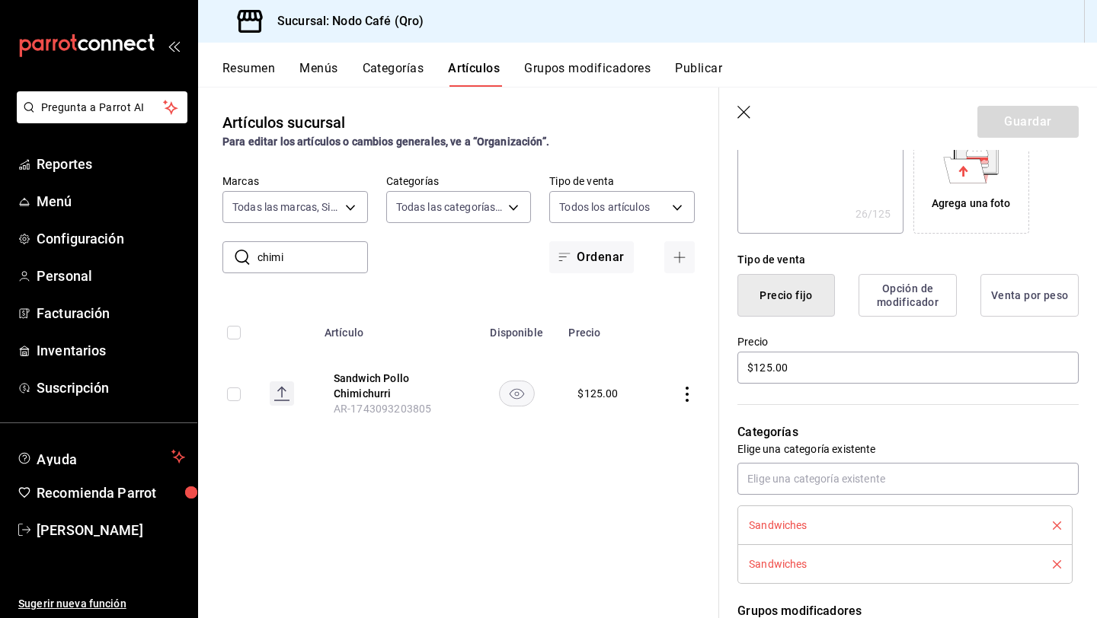
scroll to position [277, 0]
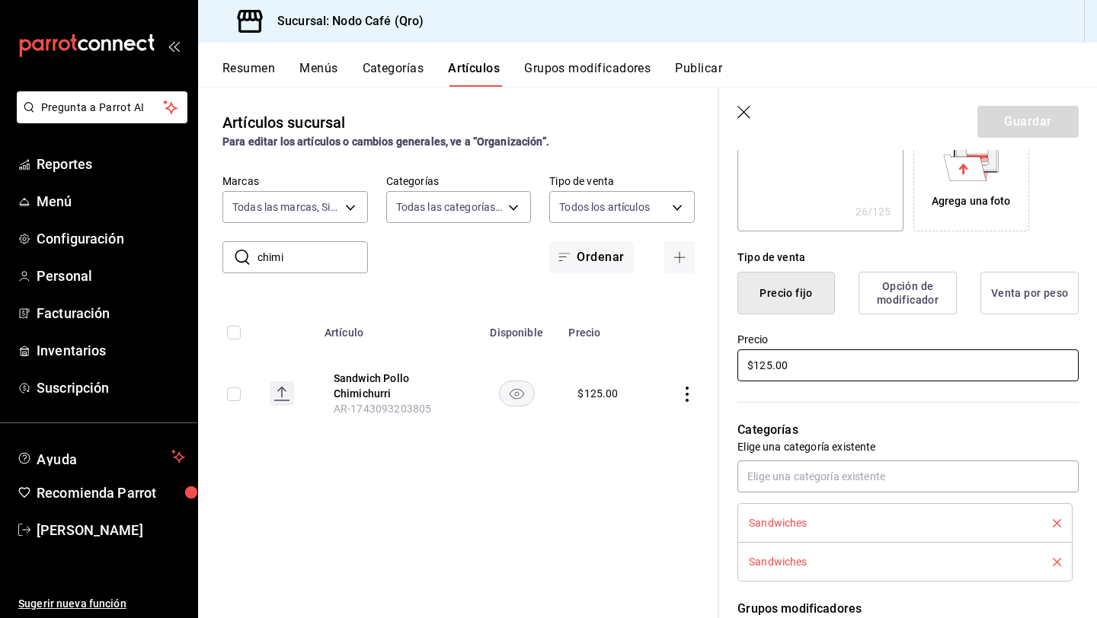
click at [805, 369] on input "$125.00" at bounding box center [907, 366] width 341 height 32
type textarea "x"
type input "$125.00"
type textarea "x"
type input "$125.00"
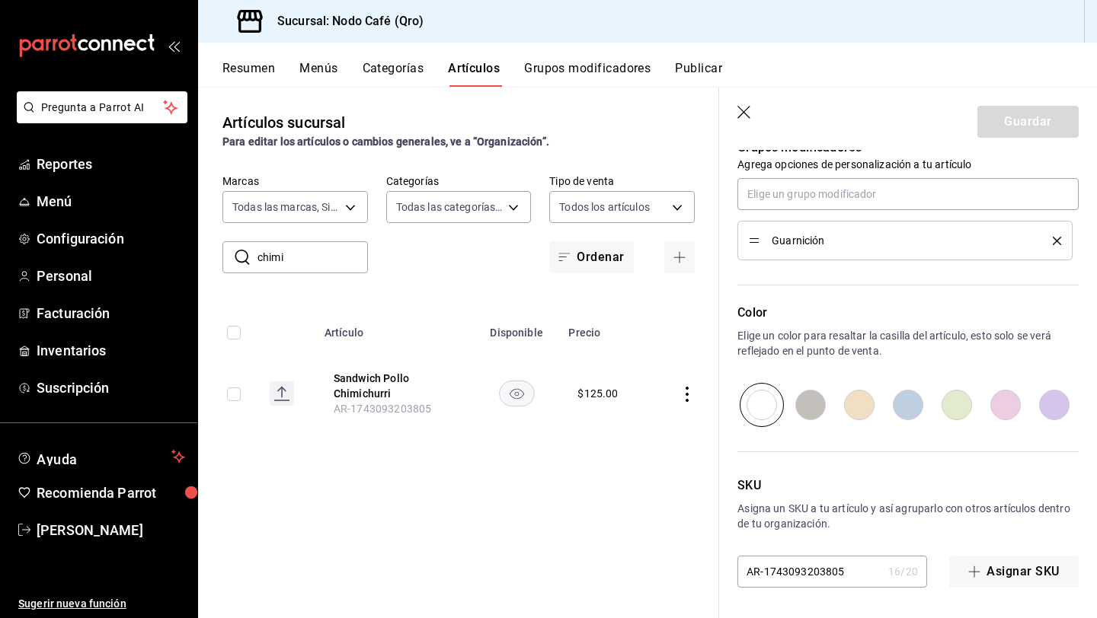
scroll to position [0, 0]
